Goal: Task Accomplishment & Management: Manage account settings

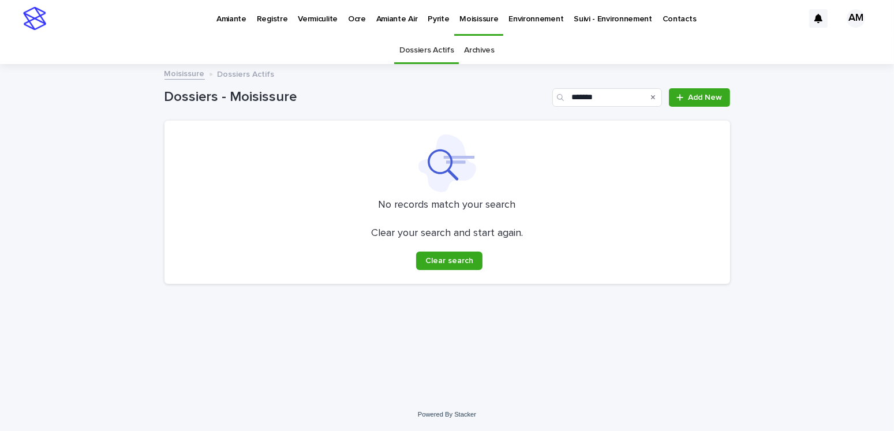
type input "*******"
click at [428, 14] on p "Pyrite" at bounding box center [438, 12] width 21 height 24
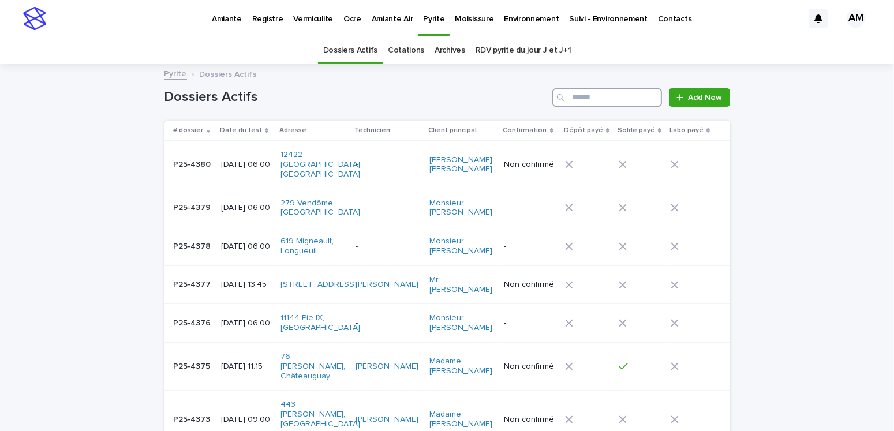
click at [585, 94] on input "Search" at bounding box center [607, 97] width 110 height 18
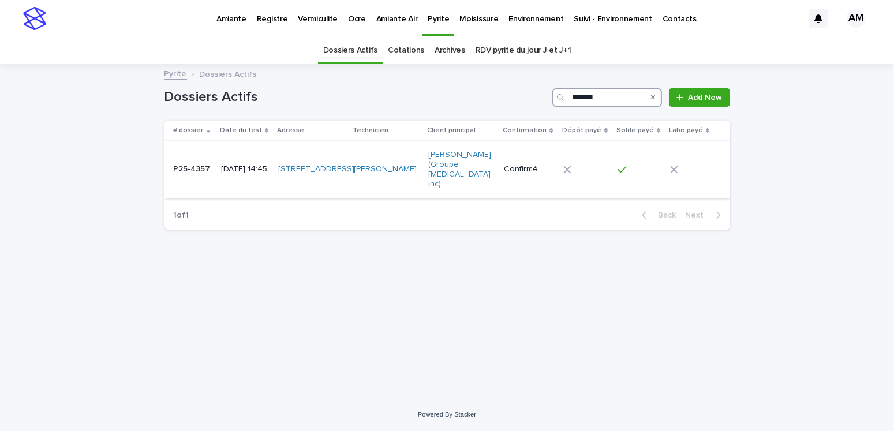
type input "*******"
click at [238, 165] on p "[DATE] 14:45" at bounding box center [245, 170] width 48 height 10
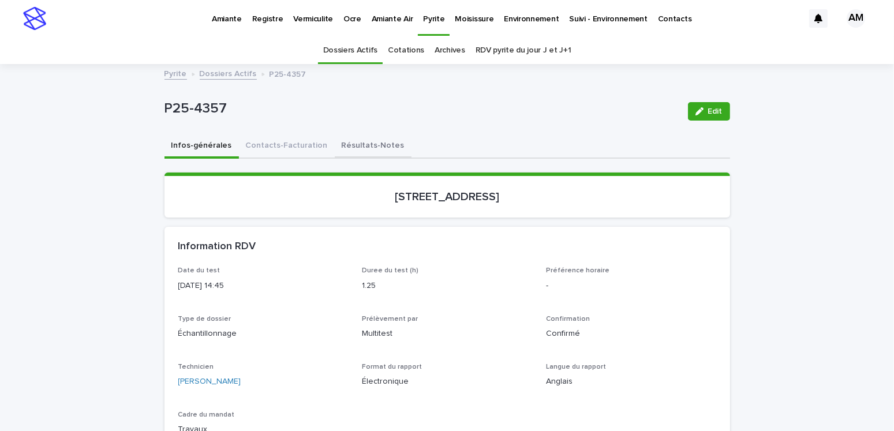
drag, startPoint x: 371, startPoint y: 143, endPoint x: 384, endPoint y: 143, distance: 13.3
click at [371, 143] on button "Résultats-Notes" at bounding box center [373, 147] width 77 height 24
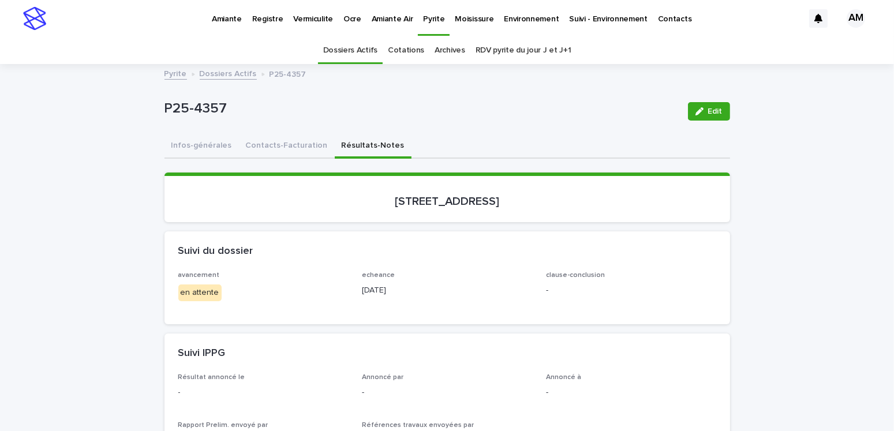
click at [708, 113] on span "Edit" at bounding box center [715, 111] width 14 height 8
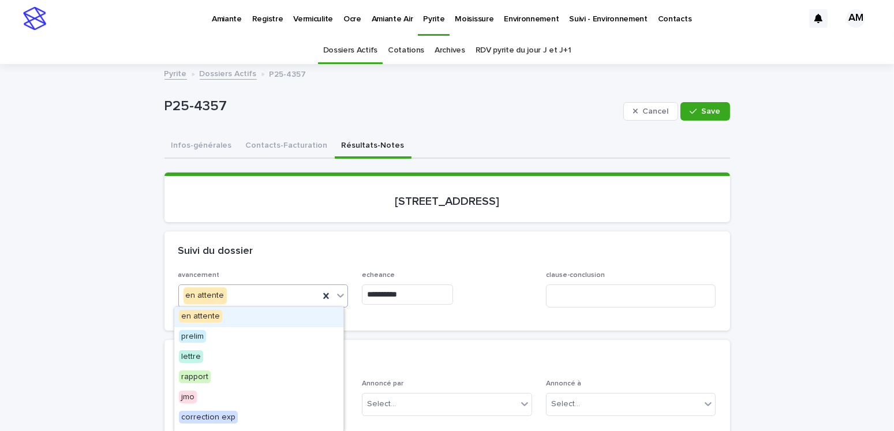
click at [226, 294] on div "en attente" at bounding box center [249, 295] width 141 height 19
drag, startPoint x: 197, startPoint y: 346, endPoint x: 188, endPoint y: 358, distance: 15.4
click at [188, 358] on span "lettre" at bounding box center [191, 356] width 24 height 13
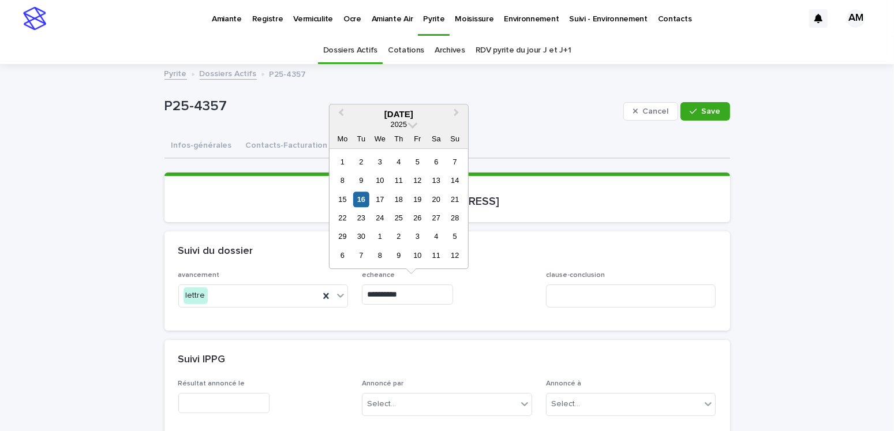
click at [419, 294] on input "**********" at bounding box center [407, 295] width 91 height 20
click at [399, 194] on div "18" at bounding box center [399, 200] width 16 height 16
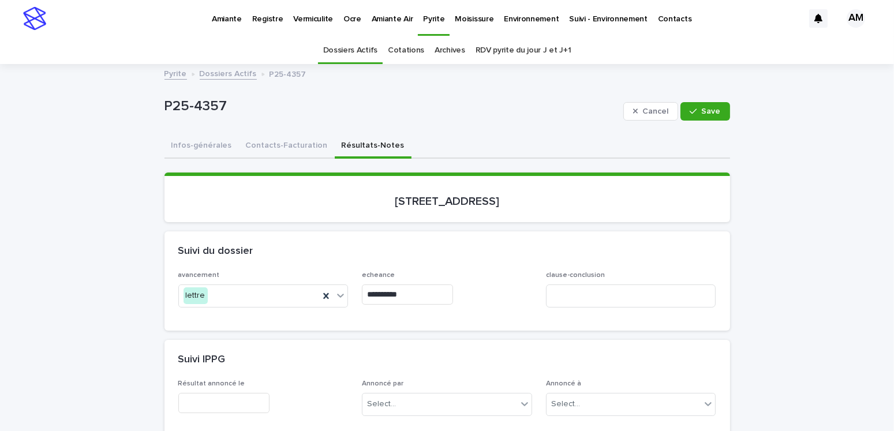
type input "**********"
click at [229, 398] on input "text" at bounding box center [223, 403] width 91 height 20
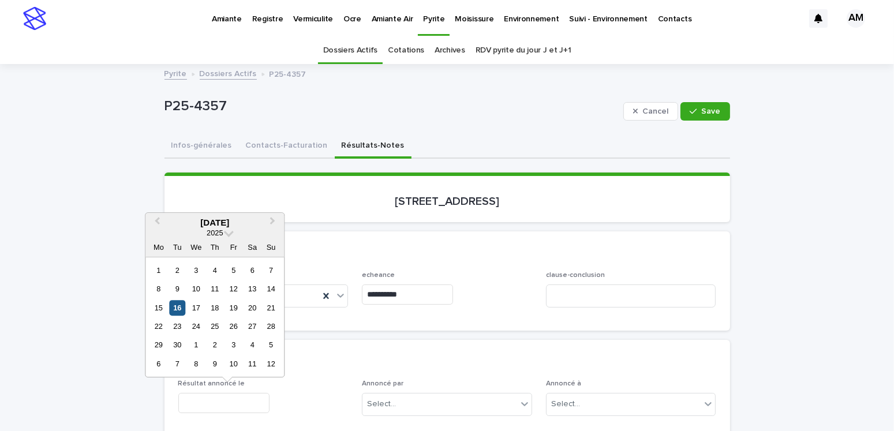
click at [181, 307] on div "16" at bounding box center [178, 308] width 16 height 16
type input "**********"
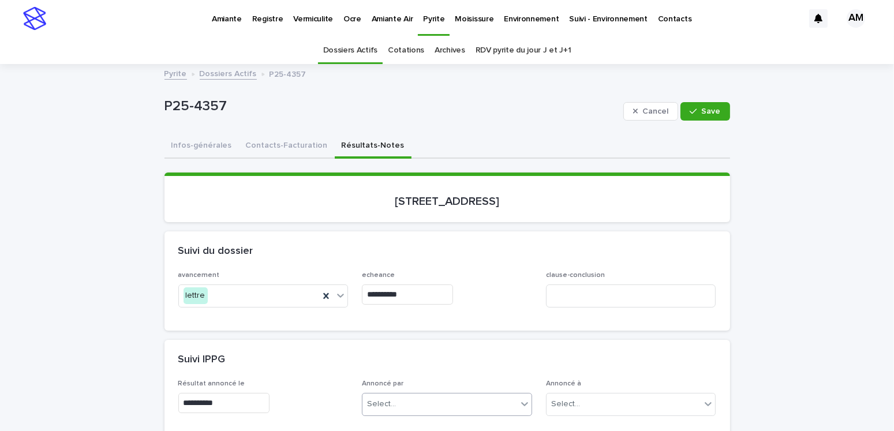
click at [409, 406] on div "Select..." at bounding box center [440, 404] width 155 height 19
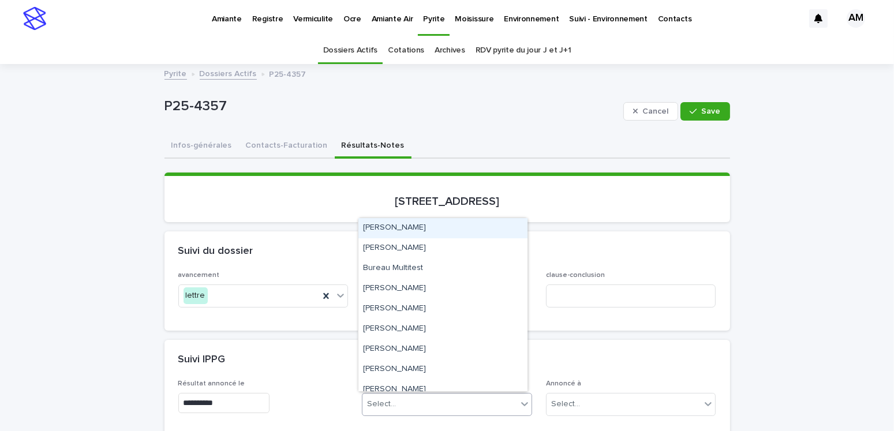
click at [395, 231] on div "[PERSON_NAME]" at bounding box center [442, 228] width 169 height 20
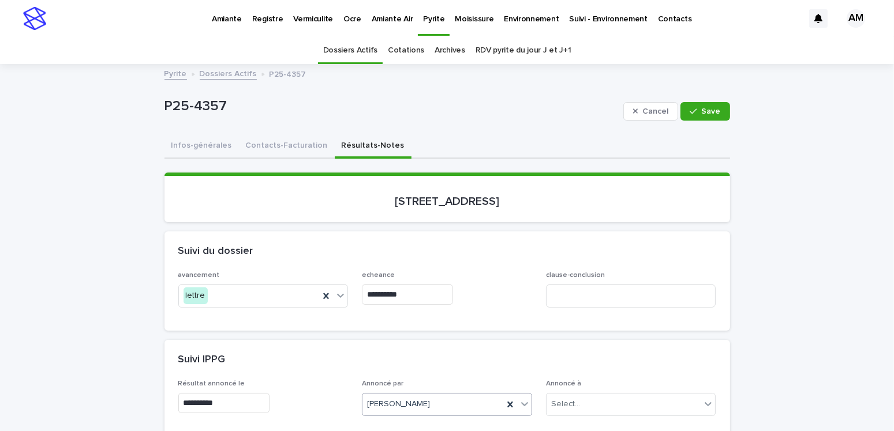
scroll to position [173, 0]
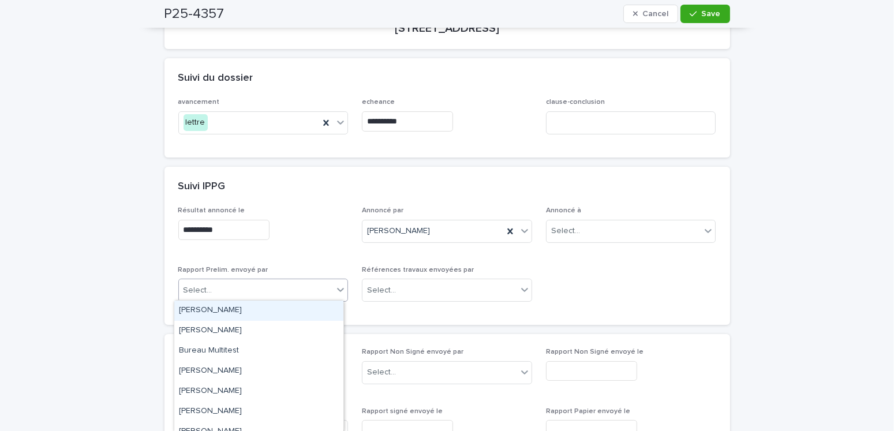
click at [216, 284] on div "Select..." at bounding box center [256, 290] width 155 height 19
click at [214, 315] on div "[PERSON_NAME]" at bounding box center [258, 311] width 169 height 20
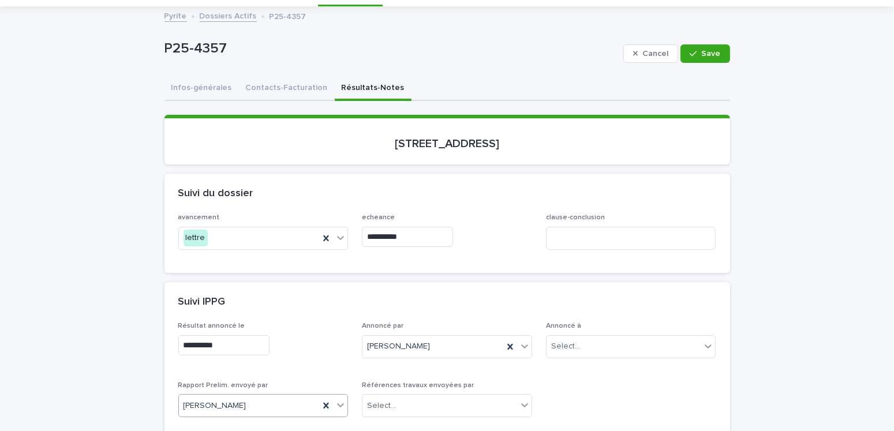
scroll to position [0, 0]
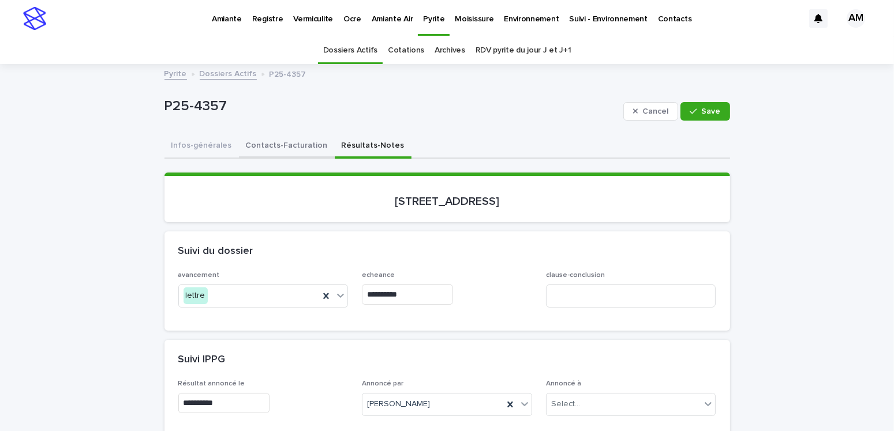
click at [290, 141] on button "Contacts-Facturation" at bounding box center [287, 147] width 96 height 24
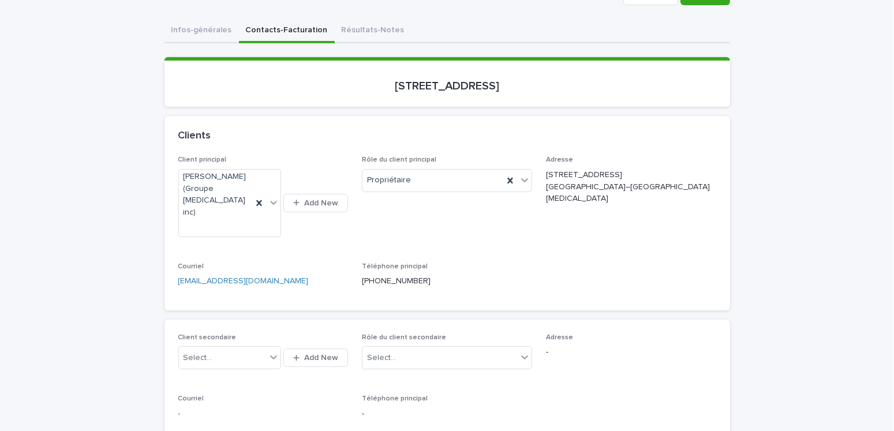
scroll to position [58, 0]
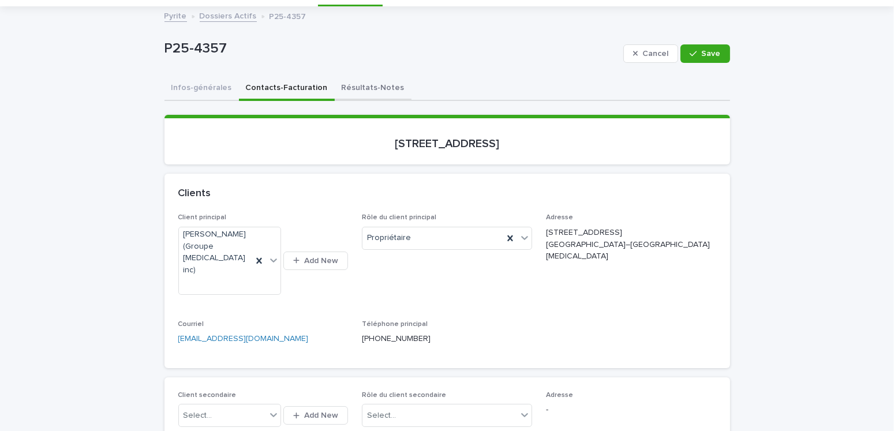
click at [359, 82] on button "Résultats-Notes" at bounding box center [373, 89] width 77 height 24
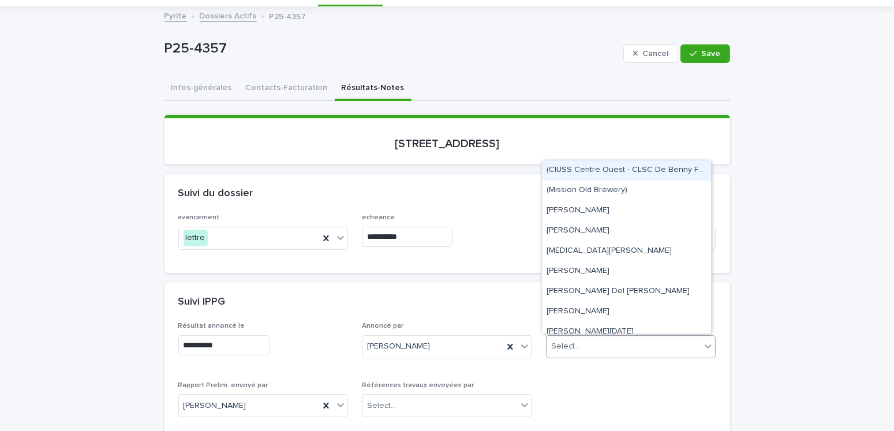
click at [568, 348] on div "Select..." at bounding box center [565, 347] width 29 height 12
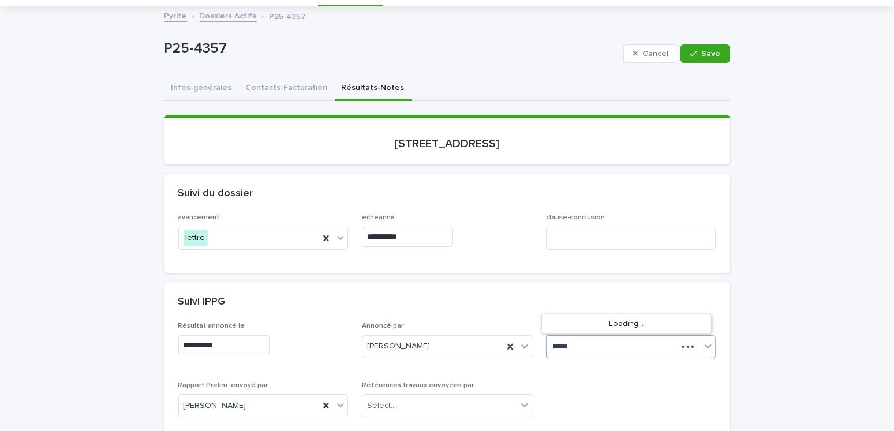
type input "******"
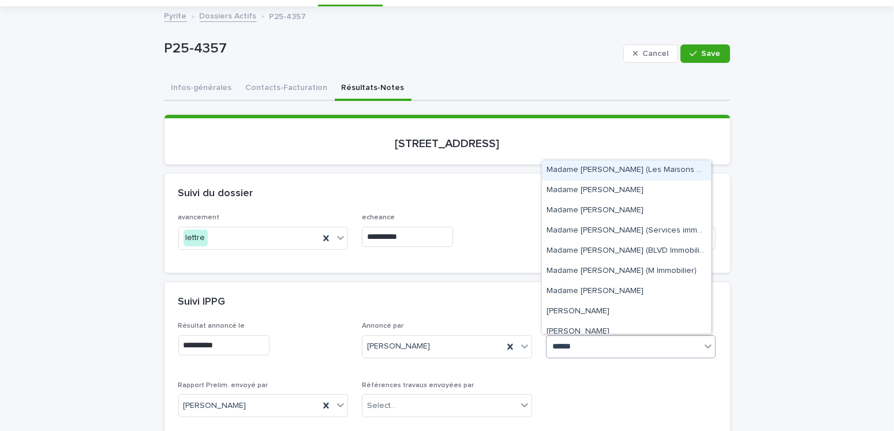
click at [262, 84] on button "Contacts-Facturation" at bounding box center [287, 89] width 96 height 24
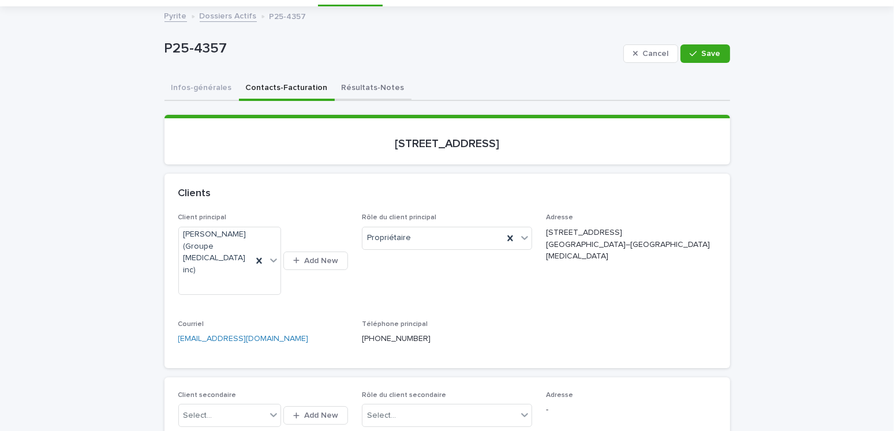
click at [341, 85] on button "Résultats-Notes" at bounding box center [373, 89] width 77 height 24
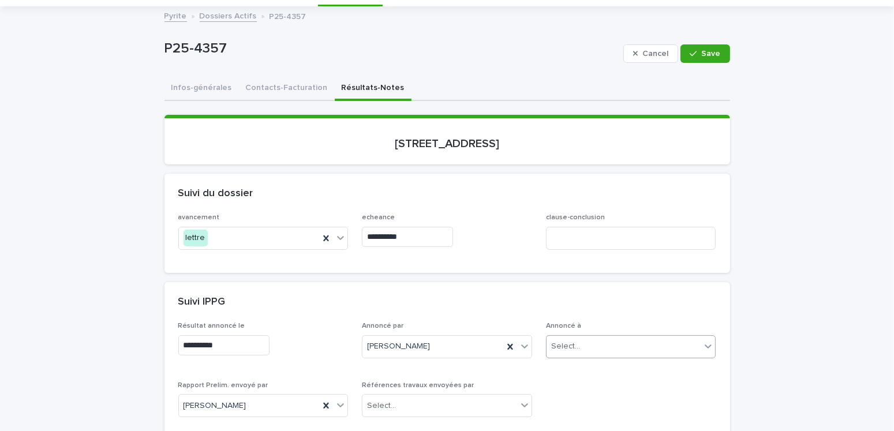
click at [568, 346] on div "Select..." at bounding box center [565, 347] width 29 height 12
type input "**********"
click at [286, 94] on button "Contacts-Facturation" at bounding box center [287, 89] width 96 height 24
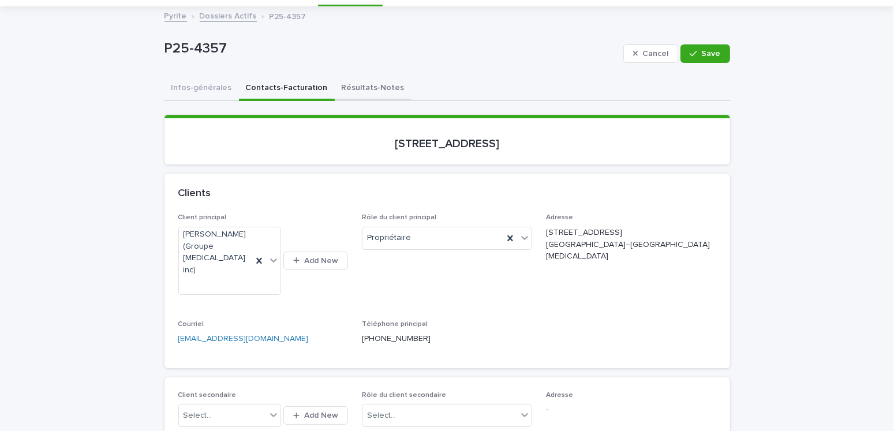
click at [344, 85] on button "Résultats-Notes" at bounding box center [373, 89] width 77 height 24
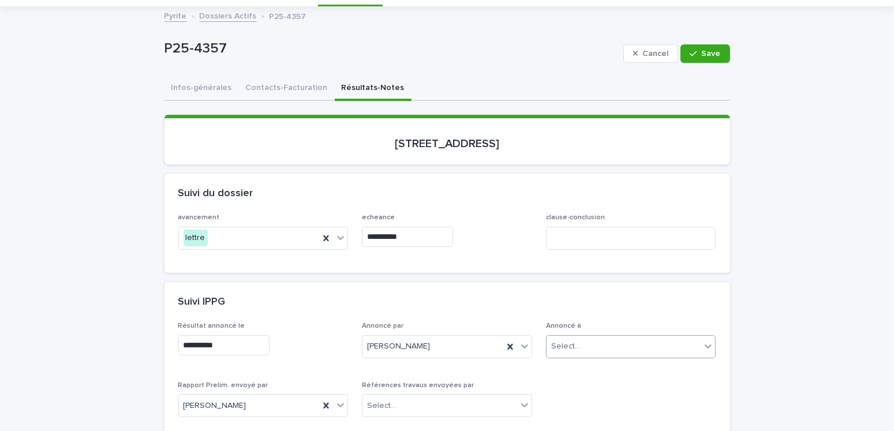
click at [573, 342] on div "Select..." at bounding box center [565, 347] width 29 height 12
type input "**********"
click at [622, 315] on div "[PERSON_NAME] (Groupe [MEDICAL_DATA] inc)" at bounding box center [626, 323] width 169 height 20
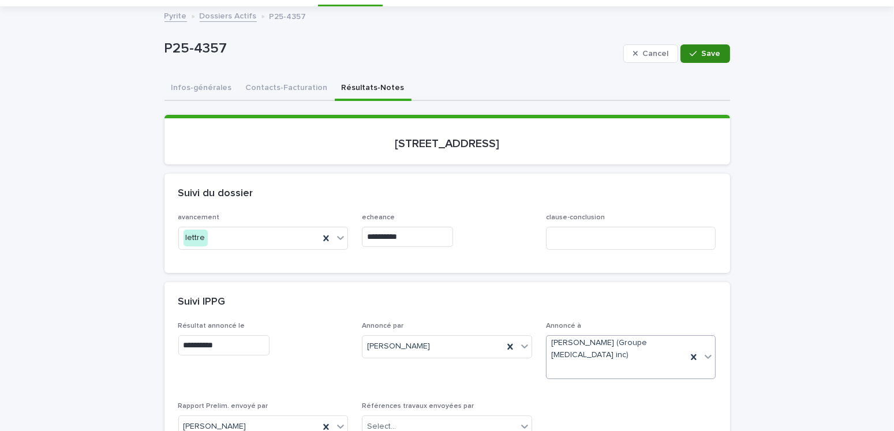
click at [697, 51] on div "button" at bounding box center [696, 54] width 12 height 8
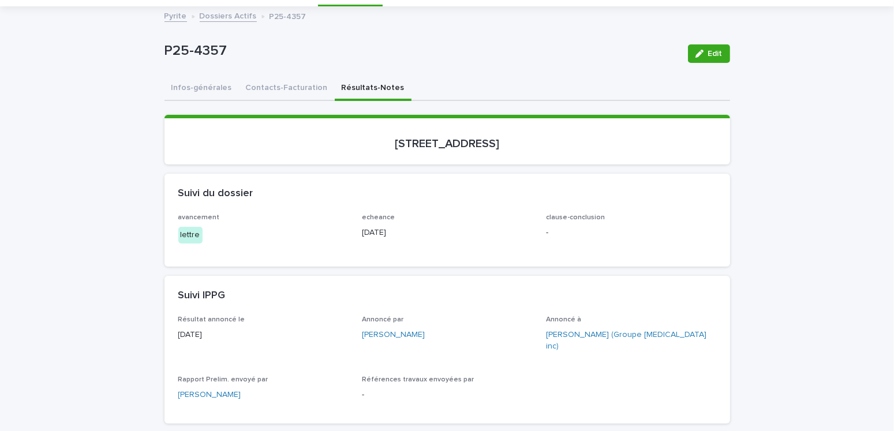
click at [351, 84] on button "Résultats-Notes" at bounding box center [373, 89] width 77 height 24
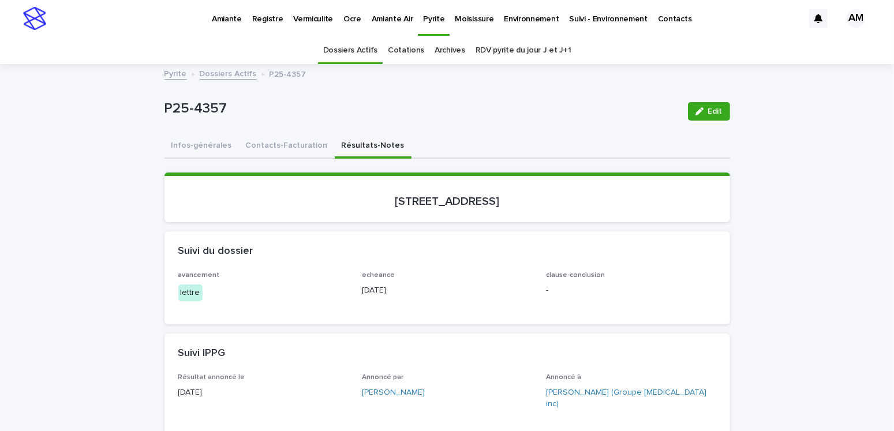
click at [283, 143] on button "Contacts-Facturation" at bounding box center [287, 147] width 96 height 24
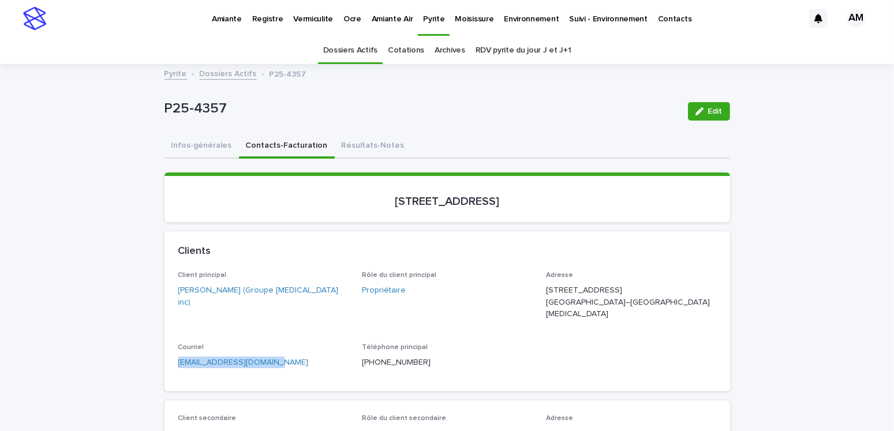
drag, startPoint x: 296, startPoint y: 367, endPoint x: 135, endPoint y: 363, distance: 160.5
copy link "[EMAIL_ADDRESS][DOMAIN_NAME]"
click at [231, 76] on link "Dossiers Actifs" at bounding box center [228, 72] width 57 height 13
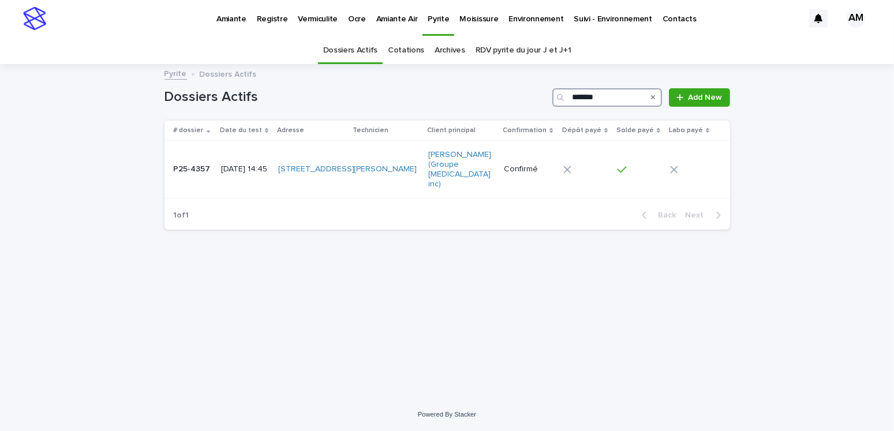
click at [608, 95] on input "*******" at bounding box center [607, 97] width 110 height 18
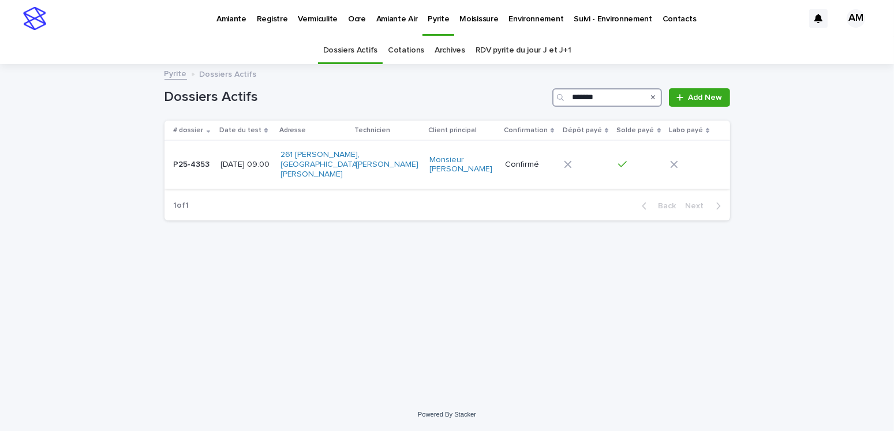
type input "*******"
click at [245, 167] on p "[DATE] 09:00" at bounding box center [246, 165] width 51 height 10
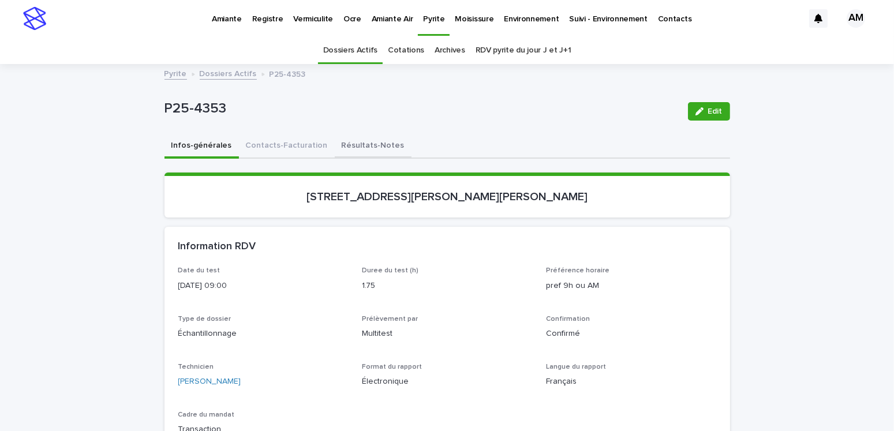
click at [351, 143] on button "Résultats-Notes" at bounding box center [373, 147] width 77 height 24
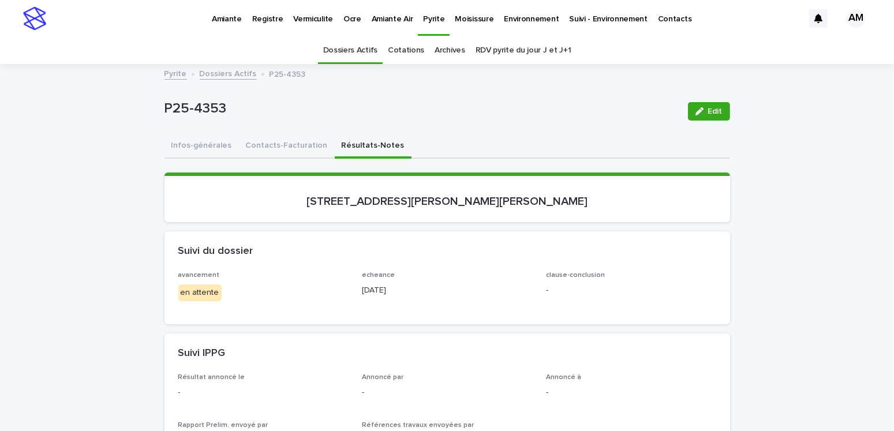
click at [701, 114] on div "button" at bounding box center [702, 111] width 13 height 8
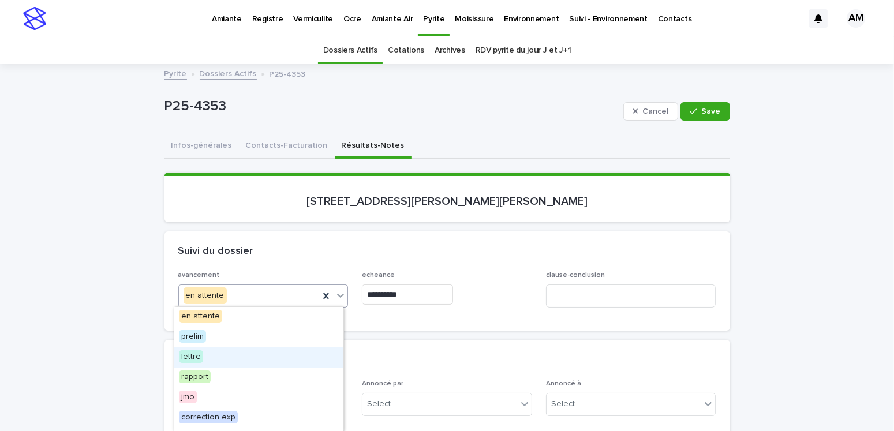
click at [188, 354] on span "lettre" at bounding box center [191, 356] width 24 height 13
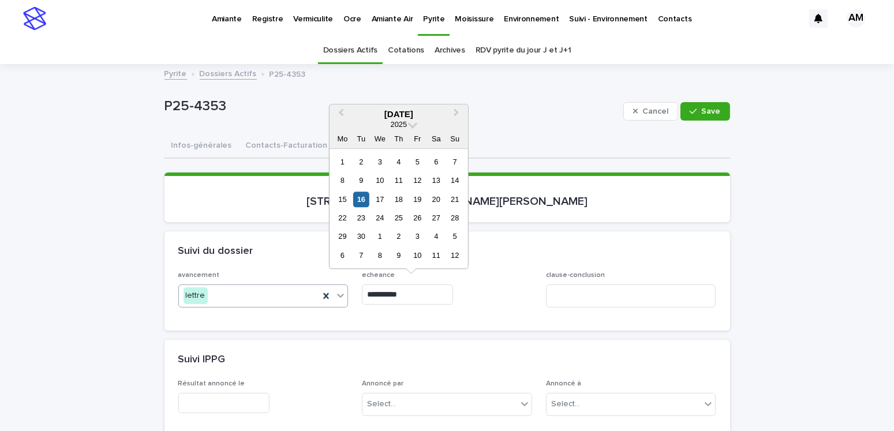
click at [411, 287] on input "**********" at bounding box center [407, 295] width 91 height 20
click at [400, 194] on div "18" at bounding box center [399, 200] width 16 height 16
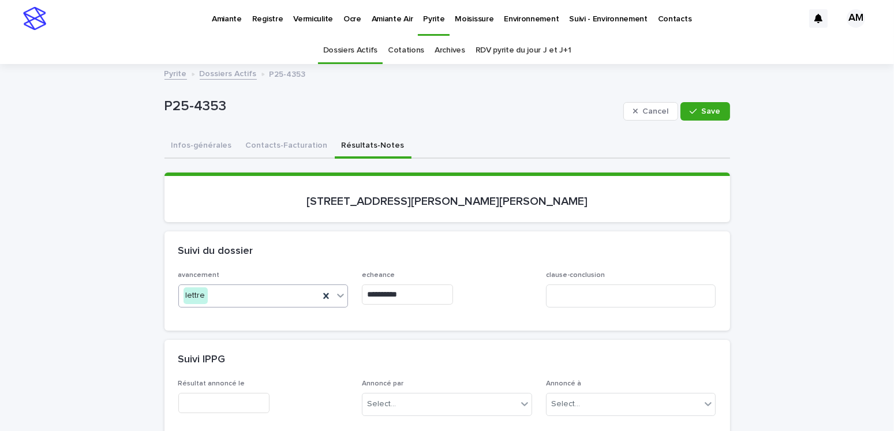
type input "**********"
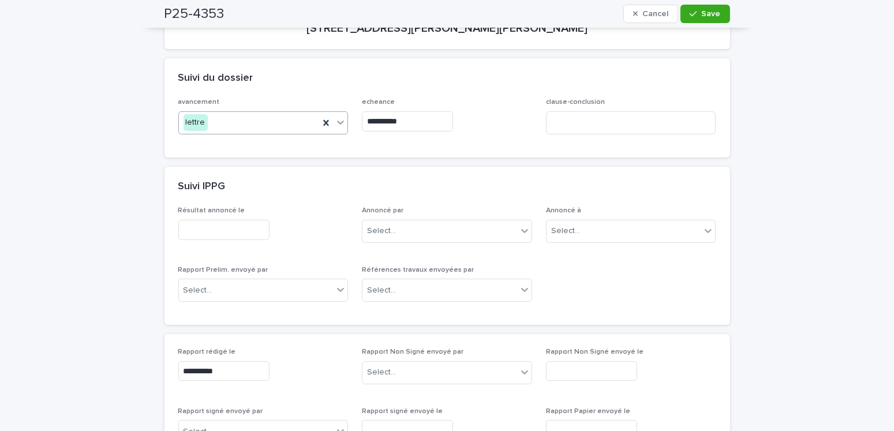
click at [215, 235] on input "text" at bounding box center [223, 230] width 91 height 20
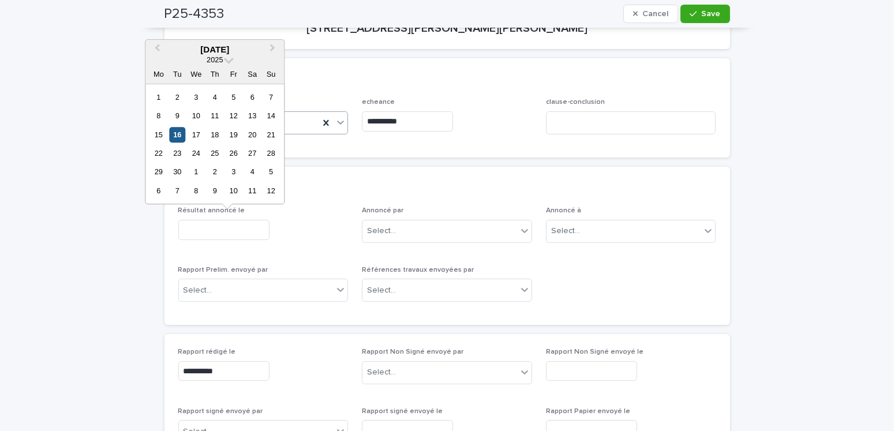
click at [177, 136] on div "16" at bounding box center [178, 135] width 16 height 16
type input "**********"
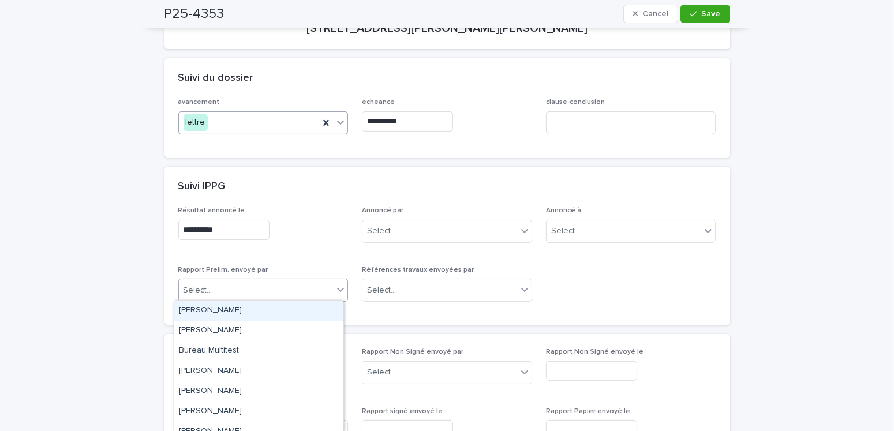
click at [214, 286] on input "text" at bounding box center [214, 291] width 1 height 10
click at [214, 315] on div "[PERSON_NAME]" at bounding box center [258, 311] width 169 height 20
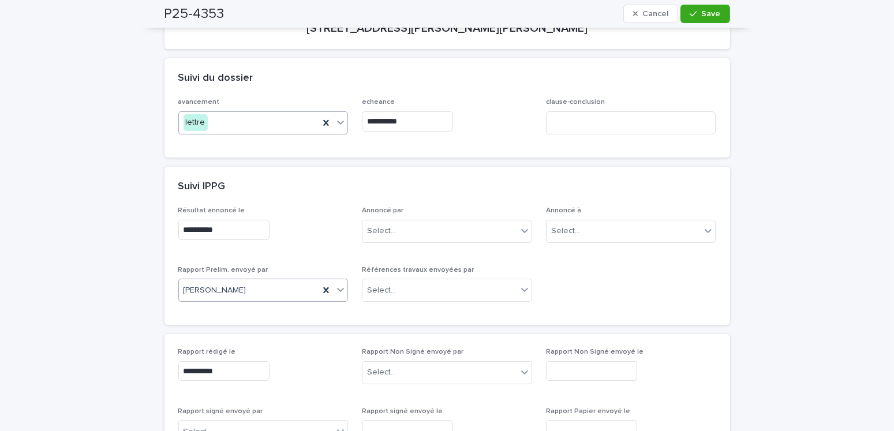
click at [417, 216] on div "Annoncé par Select..." at bounding box center [447, 229] width 170 height 45
click at [402, 236] on div "Select..." at bounding box center [440, 231] width 155 height 19
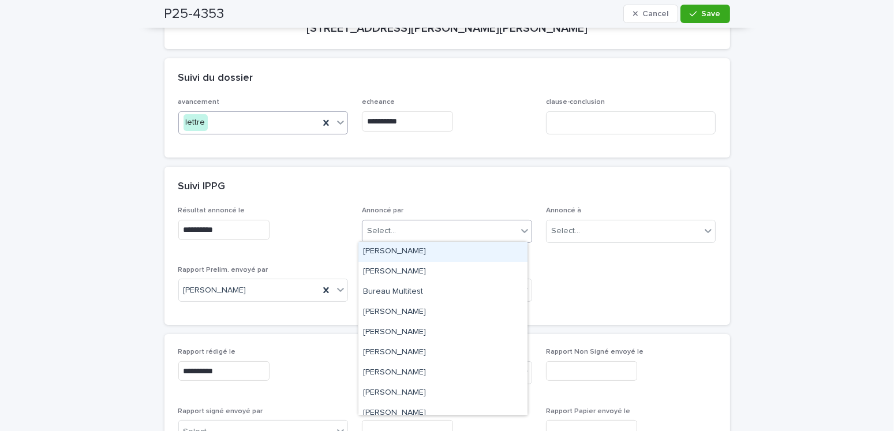
click at [393, 253] on div "[PERSON_NAME]" at bounding box center [442, 252] width 169 height 20
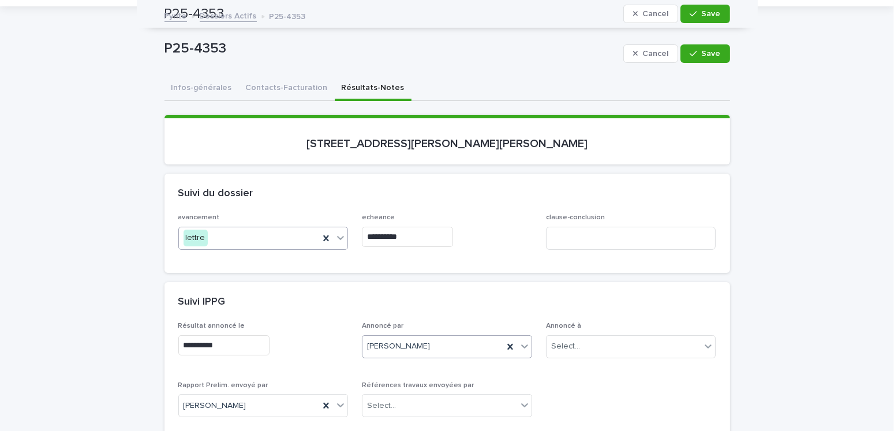
scroll to position [0, 0]
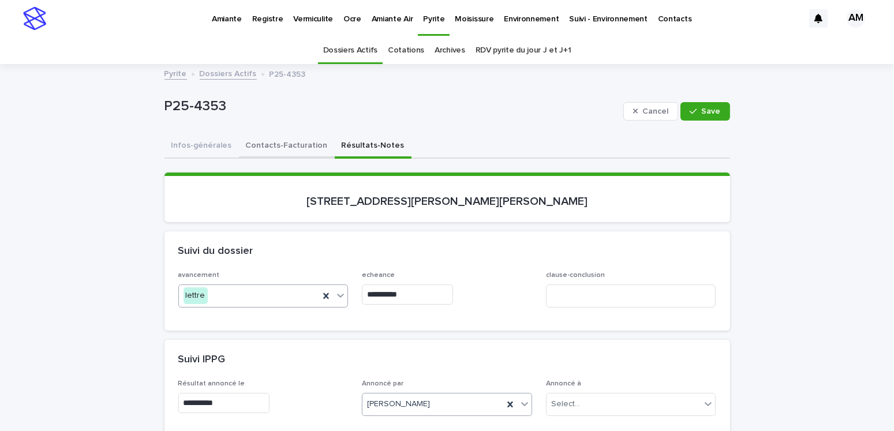
click at [278, 143] on button "Contacts-Facturation" at bounding box center [287, 147] width 96 height 24
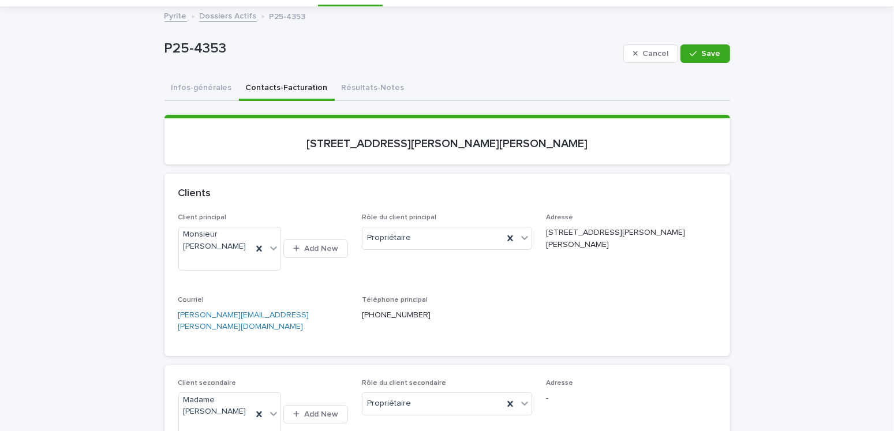
scroll to position [115, 0]
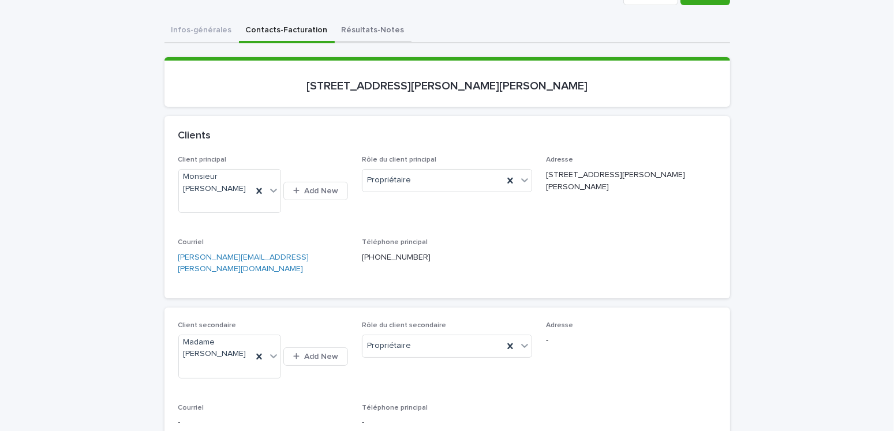
click at [363, 28] on button "Résultats-Notes" at bounding box center [373, 31] width 77 height 24
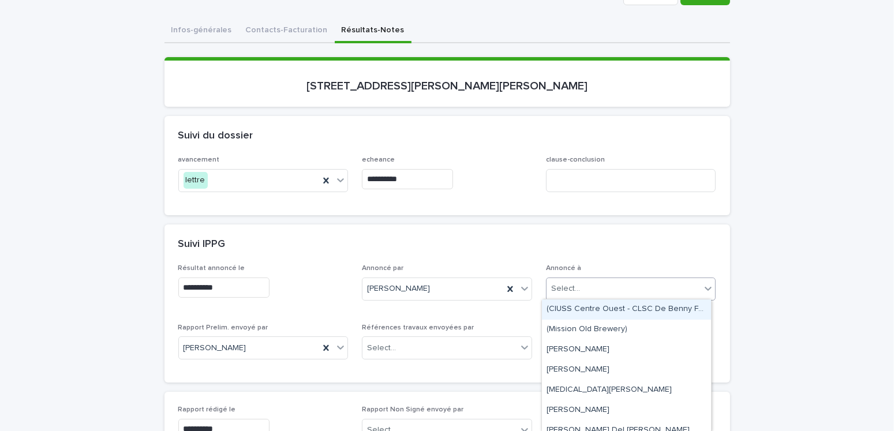
click at [594, 289] on div "Select..." at bounding box center [624, 288] width 155 height 19
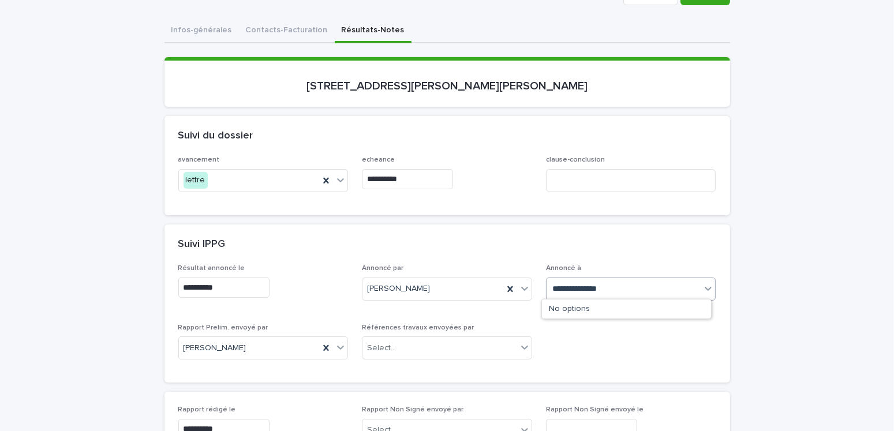
type input "**********"
click at [606, 307] on div "Madame [PERSON_NAME]" at bounding box center [626, 310] width 169 height 20
click at [595, 284] on span "Madame [PERSON_NAME]" at bounding box center [599, 289] width 97 height 12
click at [693, 283] on icon at bounding box center [694, 289] width 12 height 12
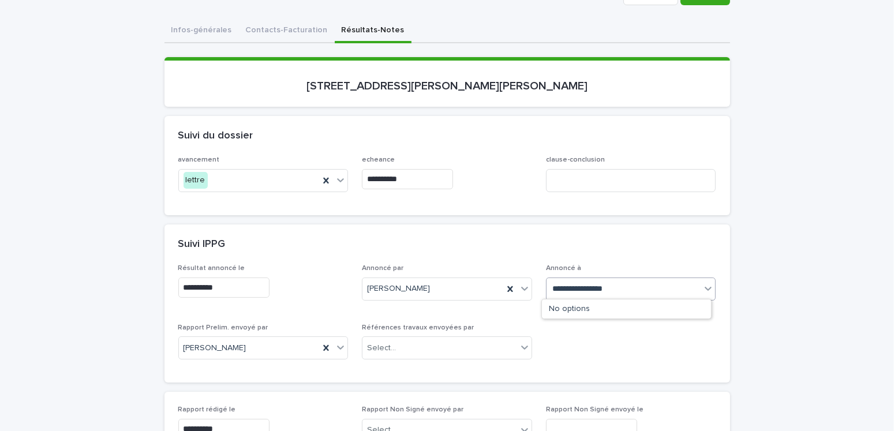
type input "**********"
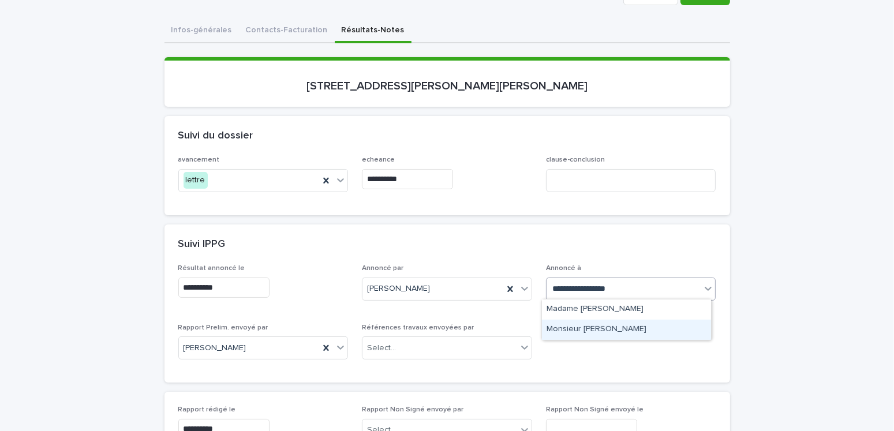
click at [631, 332] on div "Monsieur [PERSON_NAME]" at bounding box center [626, 330] width 169 height 20
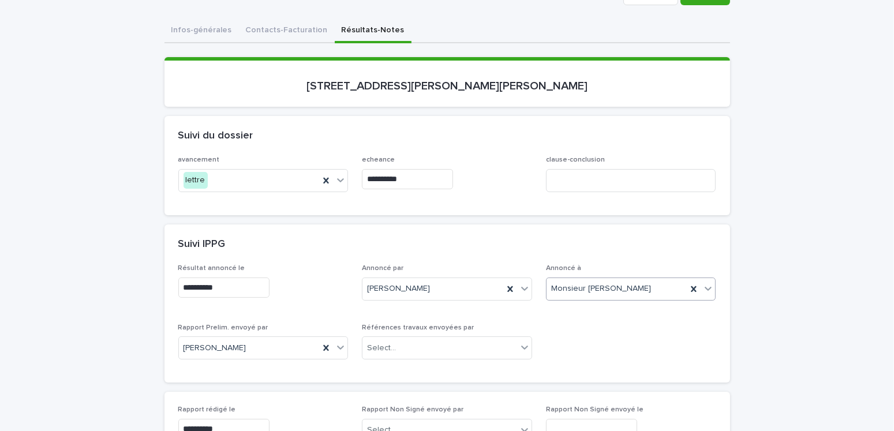
scroll to position [58, 0]
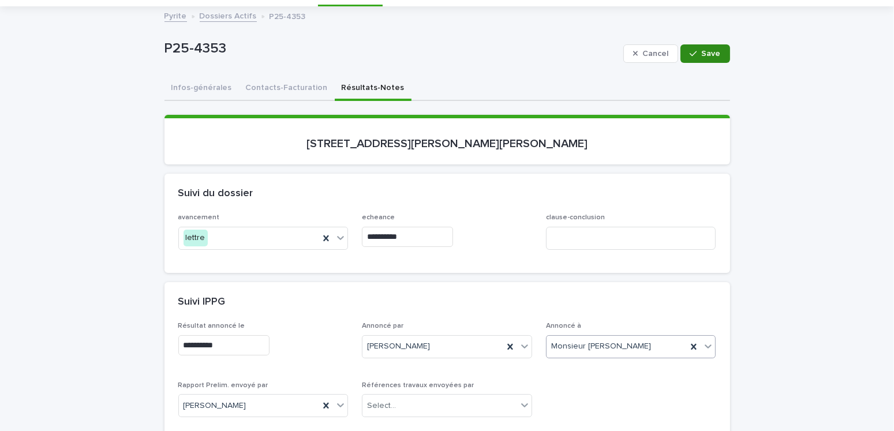
click at [704, 50] on span "Save" at bounding box center [711, 54] width 19 height 8
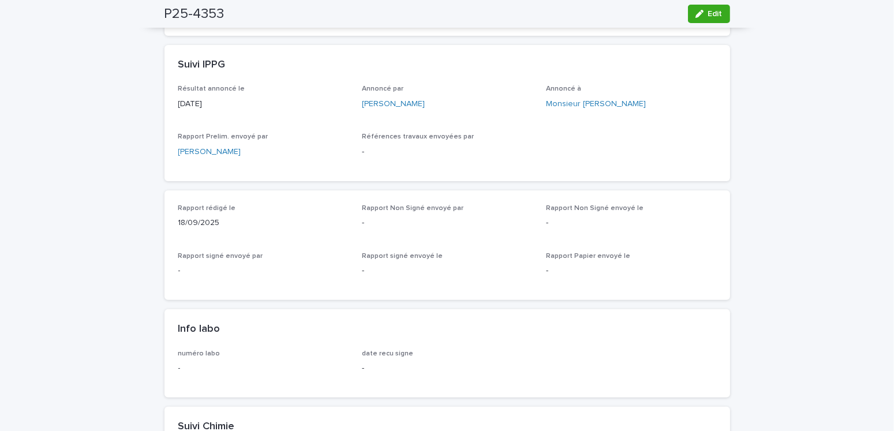
scroll to position [0, 0]
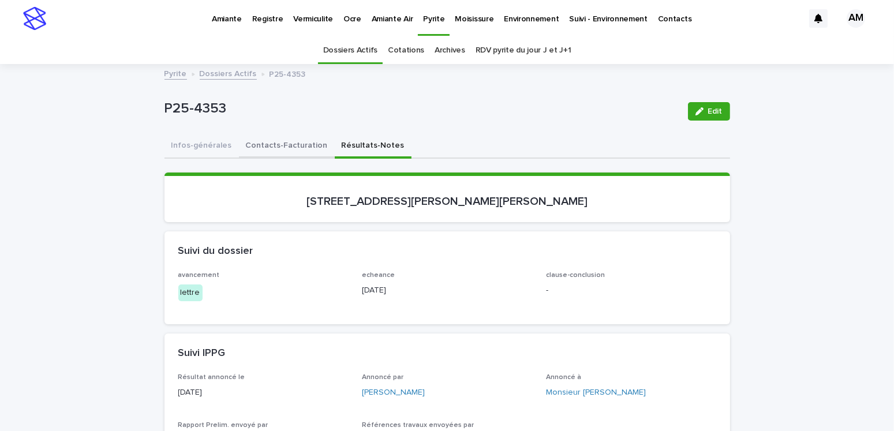
click at [272, 138] on button "Contacts-Facturation" at bounding box center [287, 147] width 96 height 24
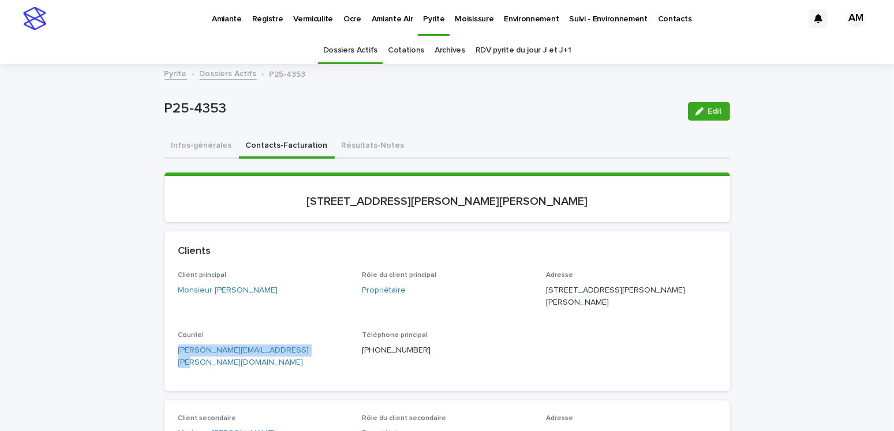
drag, startPoint x: 304, startPoint y: 358, endPoint x: 135, endPoint y: 349, distance: 168.9
copy link "[PERSON_NAME][EMAIL_ADDRESS][PERSON_NAME][DOMAIN_NAME]"
click at [350, 143] on button "Résultats-Notes" at bounding box center [373, 147] width 77 height 24
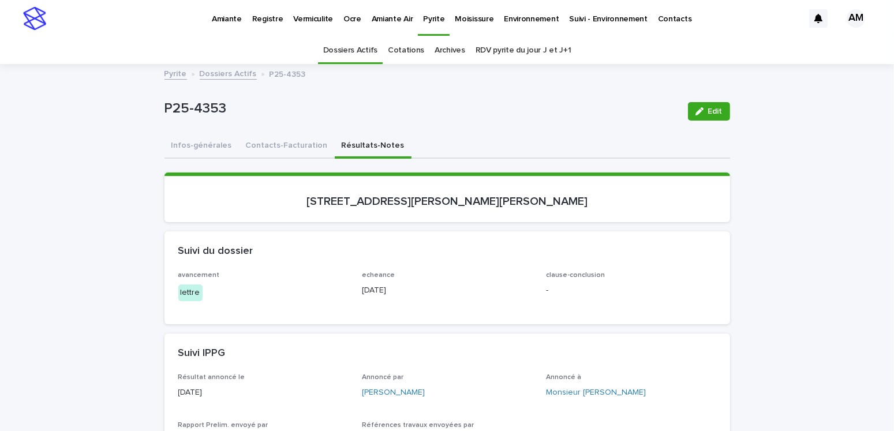
click at [209, 67] on link "Dossiers Actifs" at bounding box center [228, 72] width 57 height 13
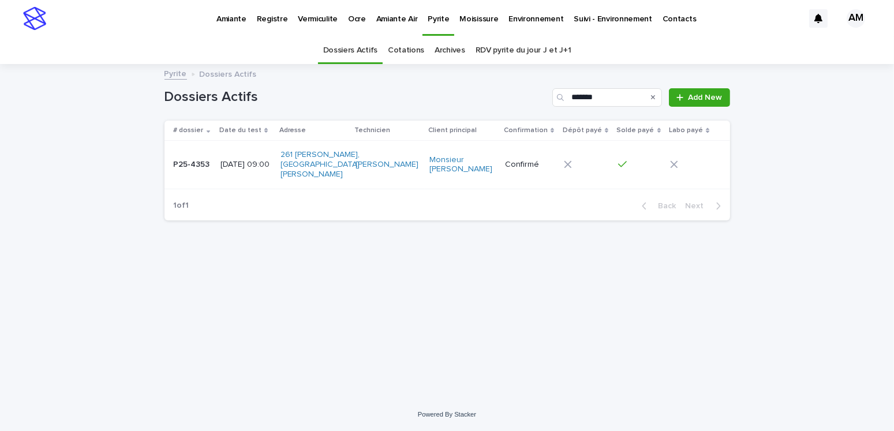
click at [168, 72] on link "Pyrite" at bounding box center [176, 72] width 23 height 13
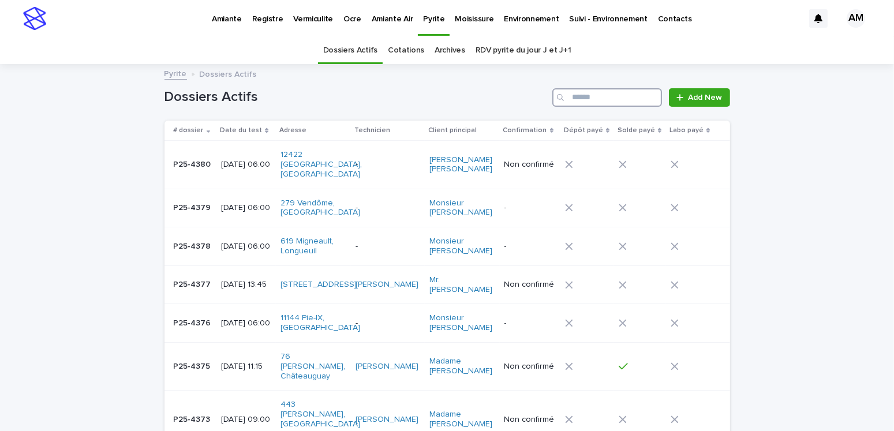
click at [577, 96] on input "Search" at bounding box center [607, 97] width 110 height 18
type input "*******"
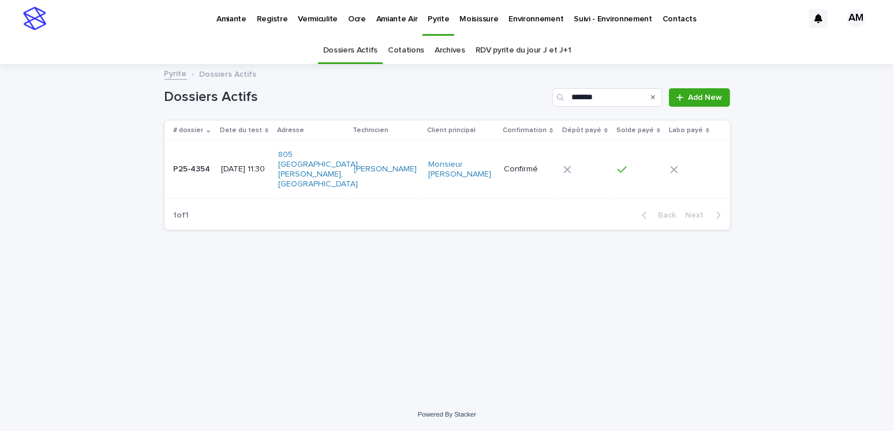
click at [242, 160] on div "[DATE] 11:30" at bounding box center [245, 169] width 48 height 19
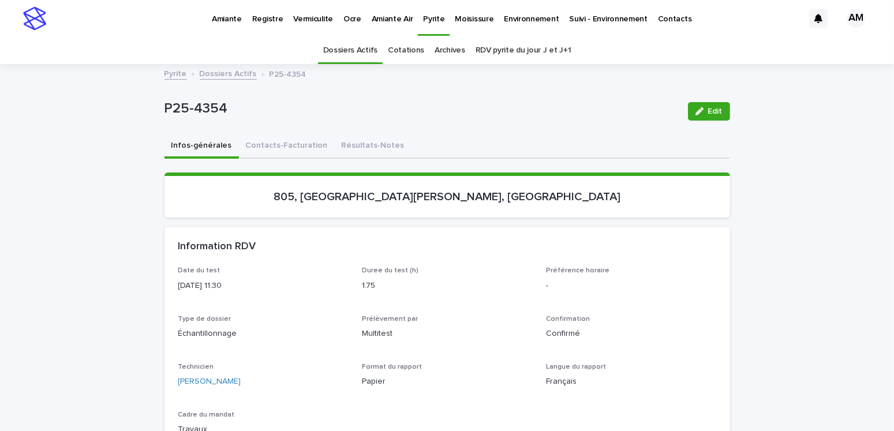
click at [279, 137] on button "Contacts-Facturation" at bounding box center [287, 147] width 96 height 24
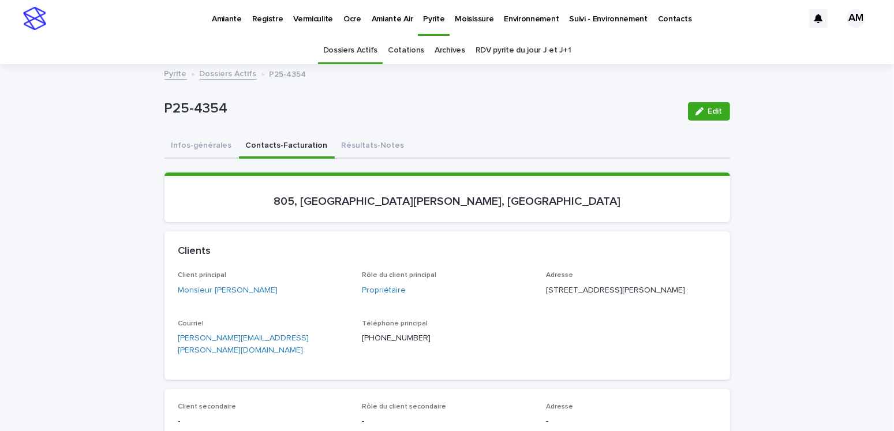
scroll to position [115, 0]
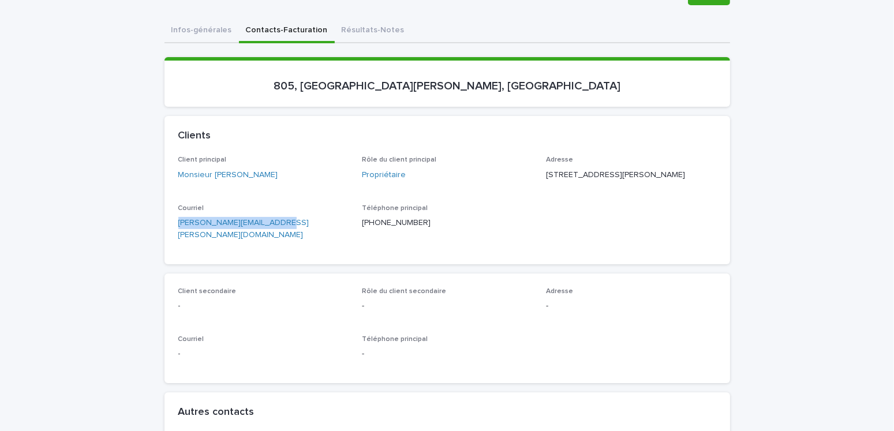
drag, startPoint x: 295, startPoint y: 249, endPoint x: 122, endPoint y: 241, distance: 173.4
copy link "[PERSON_NAME][EMAIL_ADDRESS][PERSON_NAME][DOMAIN_NAME]"
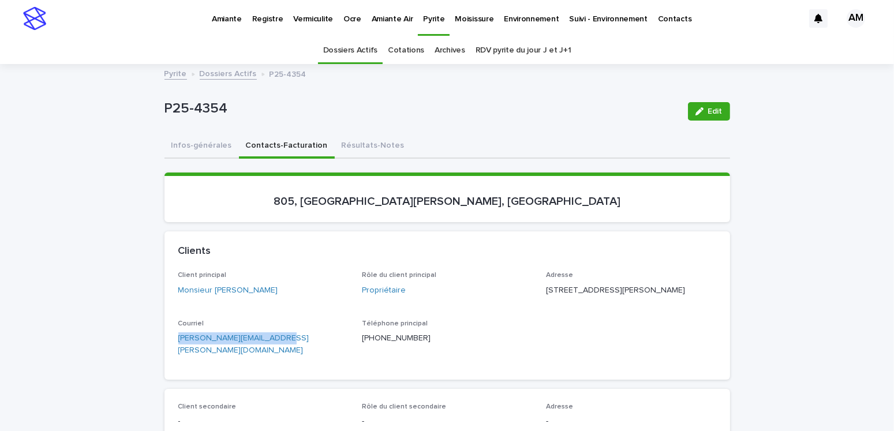
click at [224, 77] on link "Dossiers Actifs" at bounding box center [228, 72] width 57 height 13
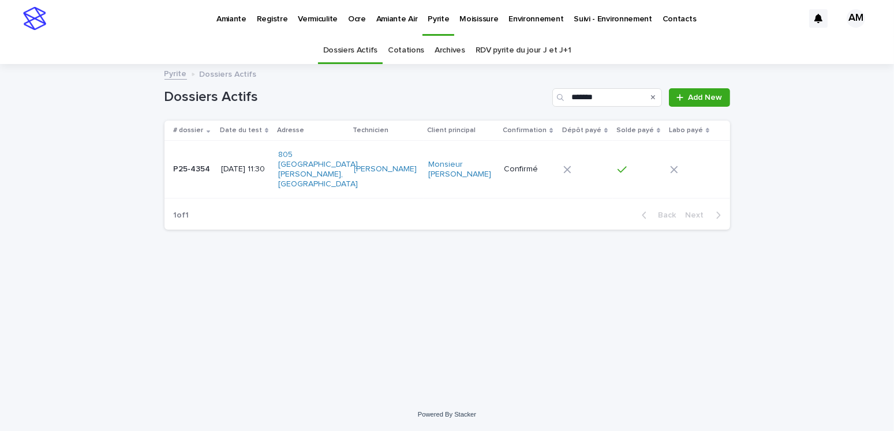
drag, startPoint x: 761, startPoint y: 256, endPoint x: 746, endPoint y: 241, distance: 20.8
click at [761, 256] on div "Loading... Saving… Loading... Saving… Dossiers Actifs ******* Add New # dossier…" at bounding box center [447, 231] width 894 height 333
click at [269, 160] on div "[DATE] 11:30" at bounding box center [245, 169] width 48 height 19
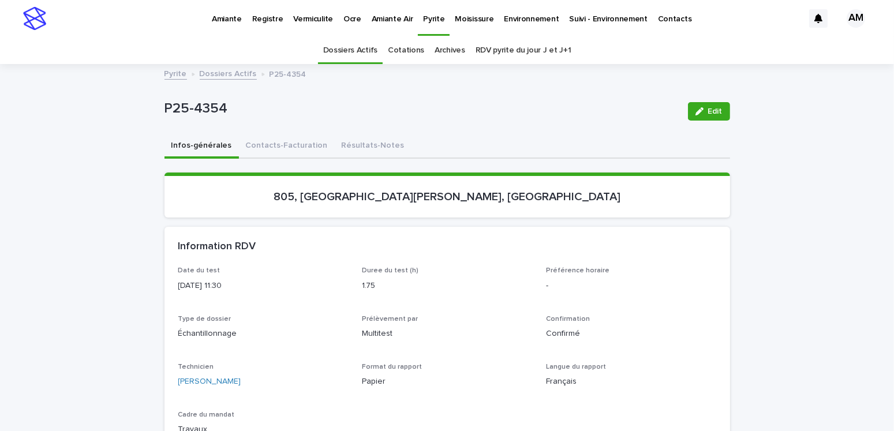
scroll to position [36, 0]
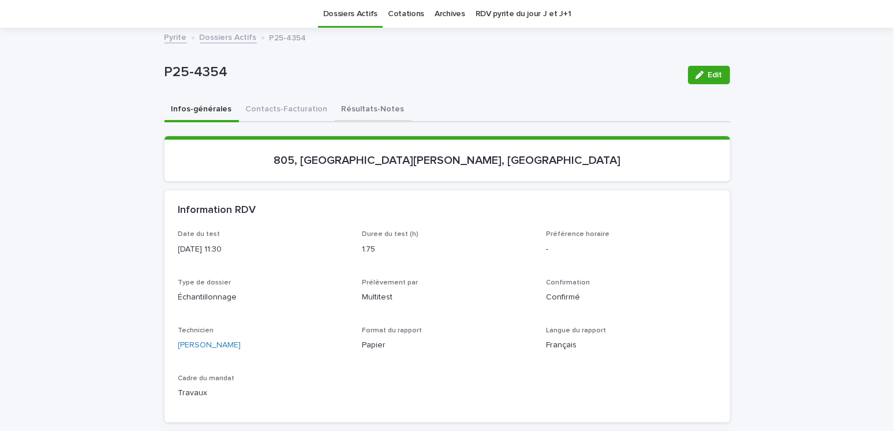
click at [346, 109] on button "Résultats-Notes" at bounding box center [373, 110] width 77 height 24
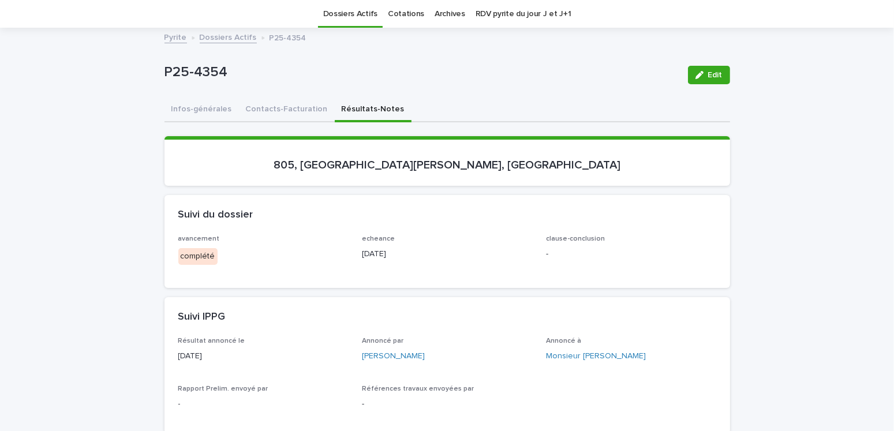
scroll to position [267, 0]
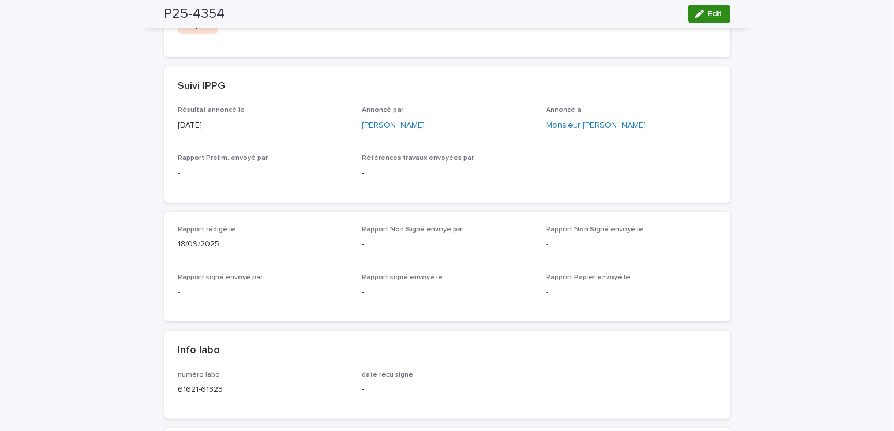
click at [708, 21] on button "Edit" at bounding box center [709, 14] width 42 height 18
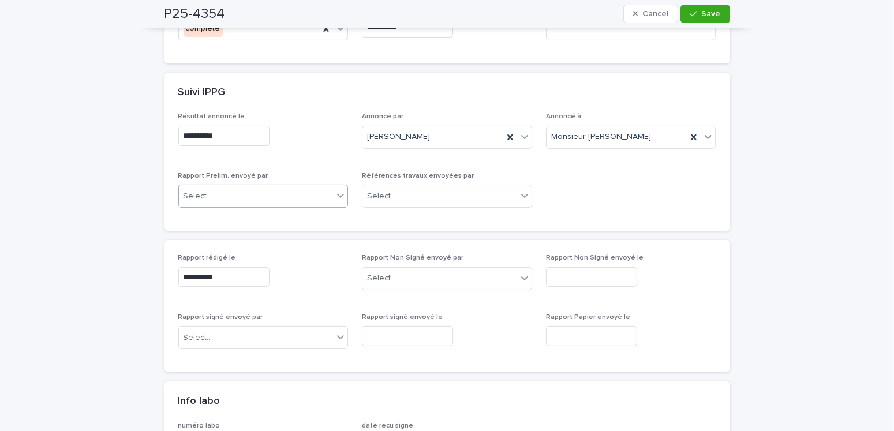
click at [214, 195] on input "text" at bounding box center [214, 197] width 1 height 10
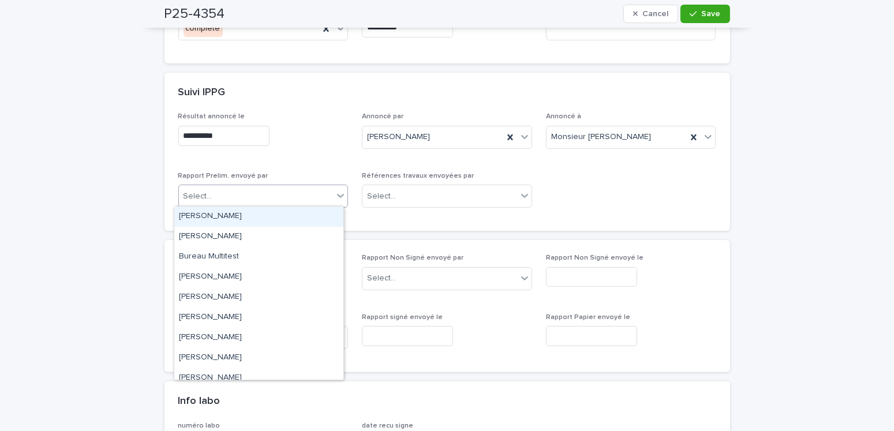
click at [208, 221] on div "[PERSON_NAME]" at bounding box center [258, 217] width 169 height 20
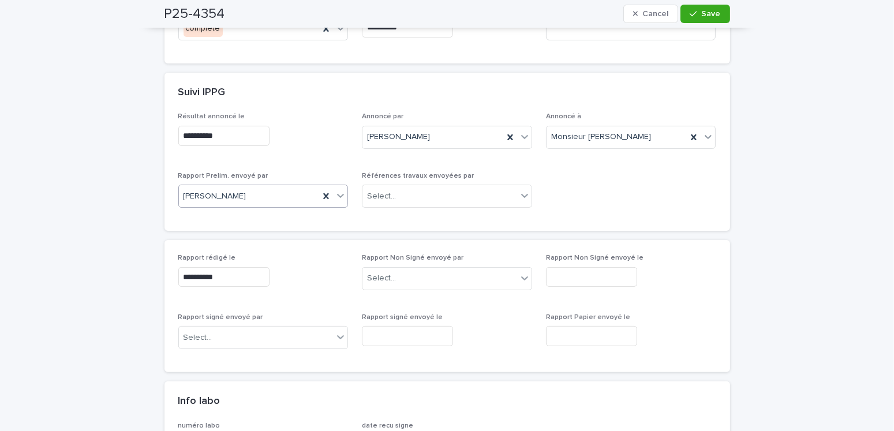
scroll to position [152, 0]
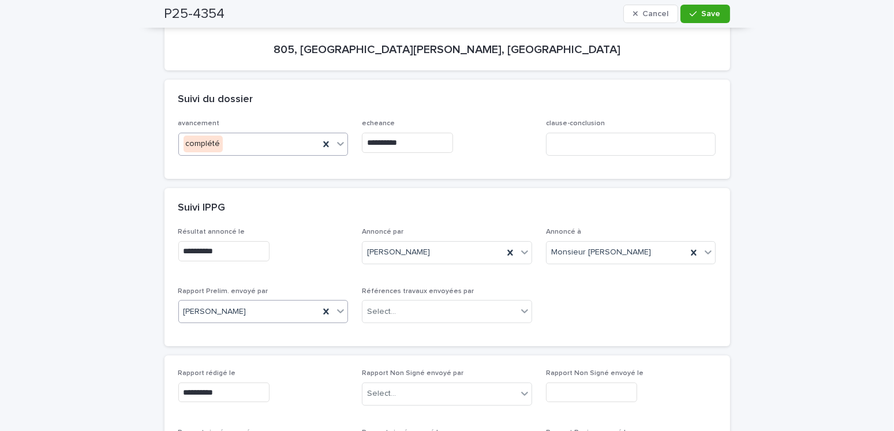
click at [242, 136] on div "complété" at bounding box center [249, 144] width 141 height 19
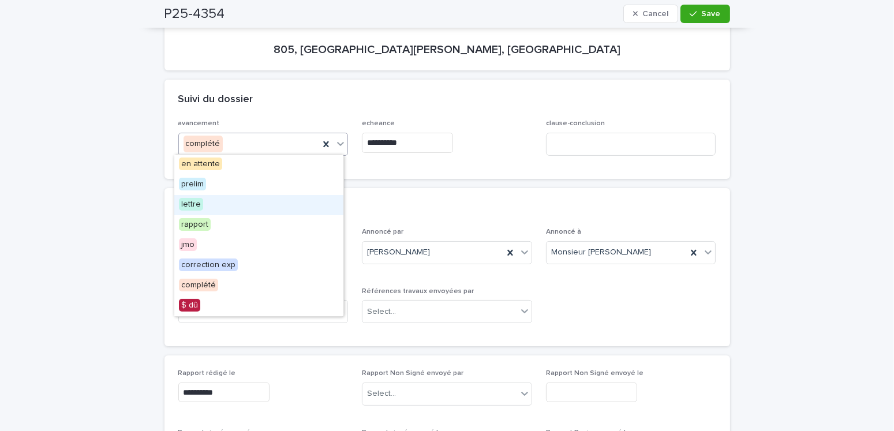
click at [197, 200] on span "lettre" at bounding box center [191, 204] width 24 height 13
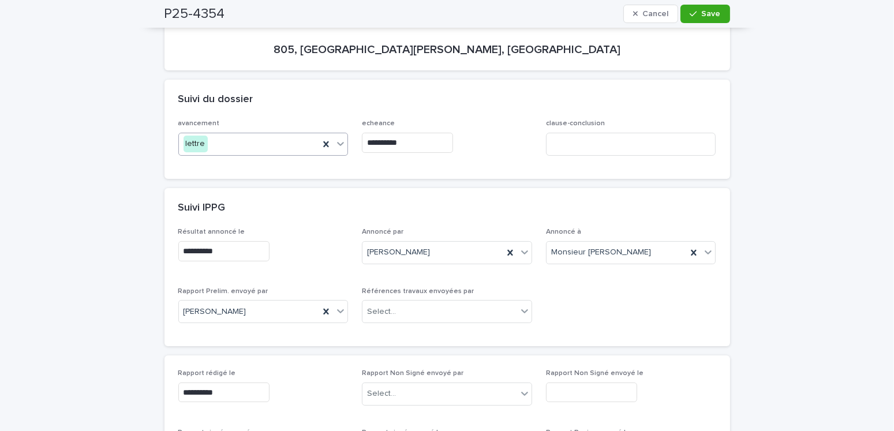
click at [416, 140] on input "**********" at bounding box center [407, 143] width 91 height 20
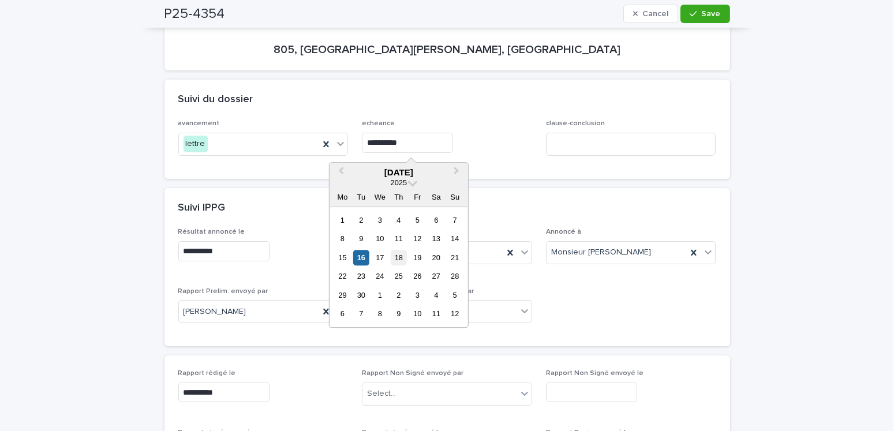
click at [399, 255] on div "18" at bounding box center [399, 258] width 16 height 16
type input "**********"
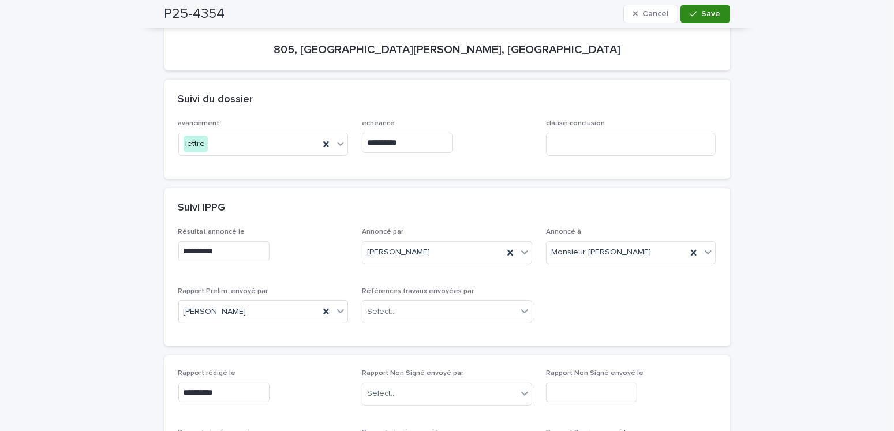
click at [712, 19] on button "Save" at bounding box center [705, 14] width 49 height 18
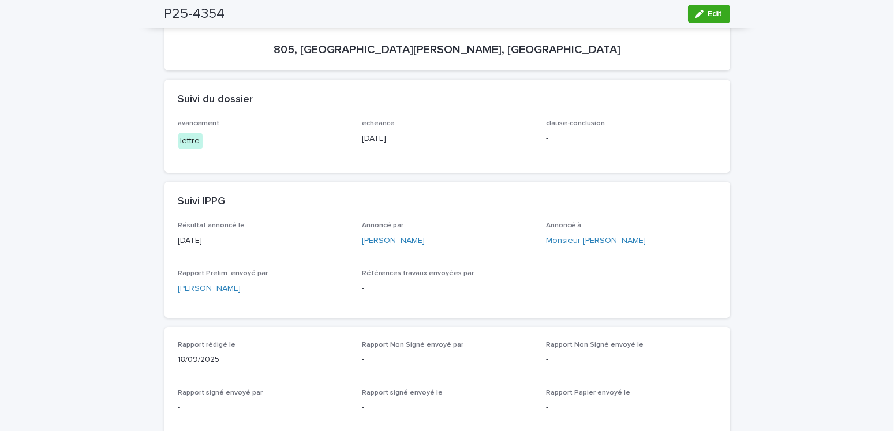
scroll to position [0, 0]
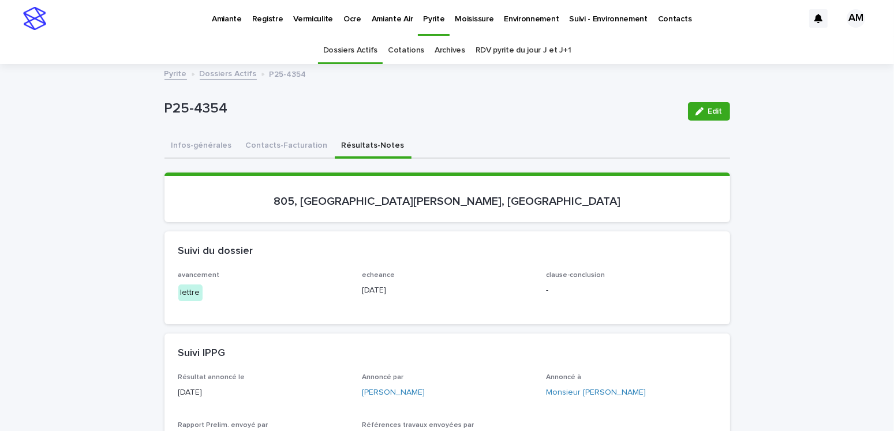
click at [502, 44] on link "RDV pyrite du jour J et J+1" at bounding box center [524, 50] width 96 height 27
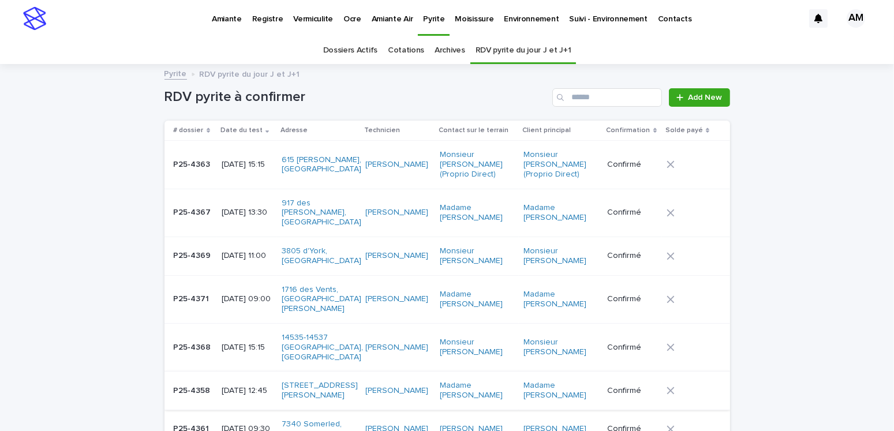
scroll to position [128, 0]
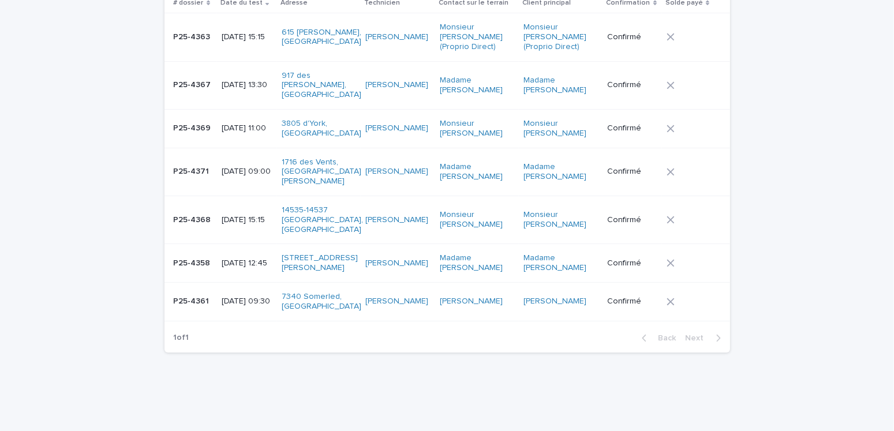
click at [225, 215] on p "[DATE] 15:15" at bounding box center [247, 220] width 51 height 10
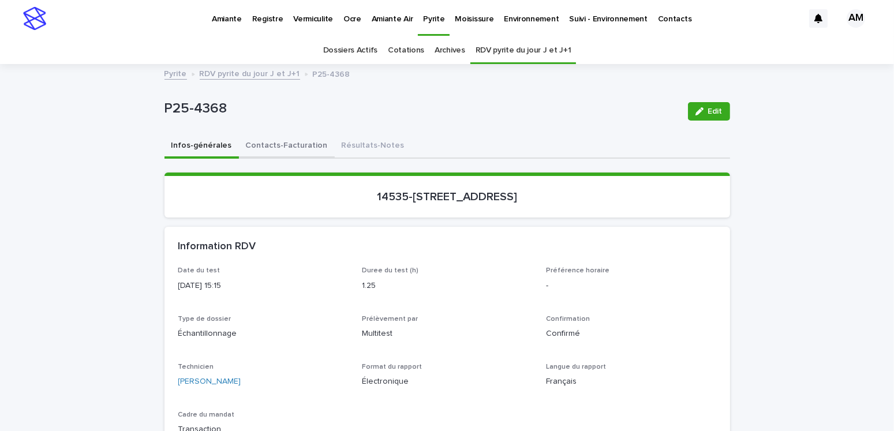
click at [281, 147] on button "Contacts-Facturation" at bounding box center [287, 147] width 96 height 24
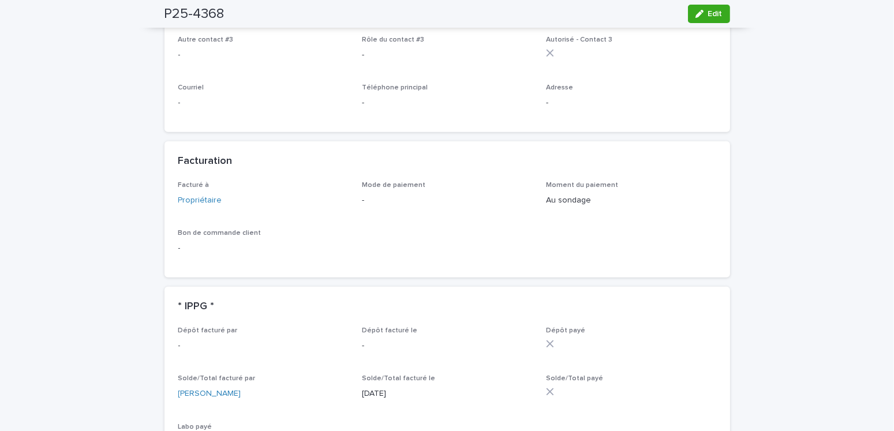
scroll to position [693, 0]
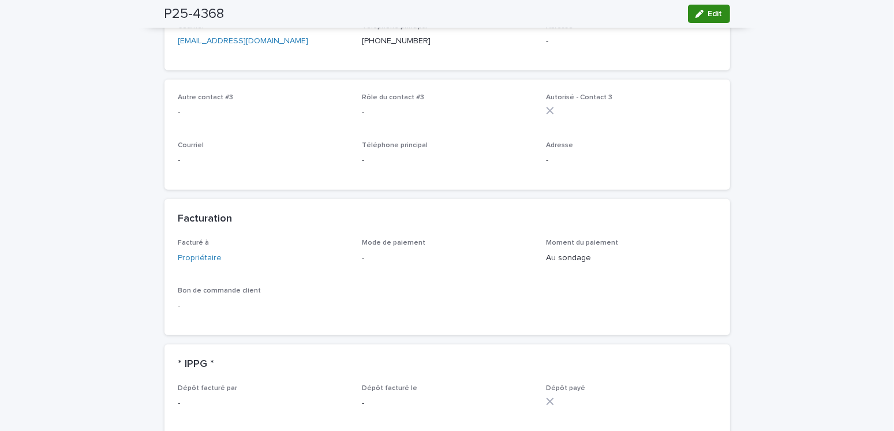
click at [717, 17] on span "Edit" at bounding box center [715, 14] width 14 height 8
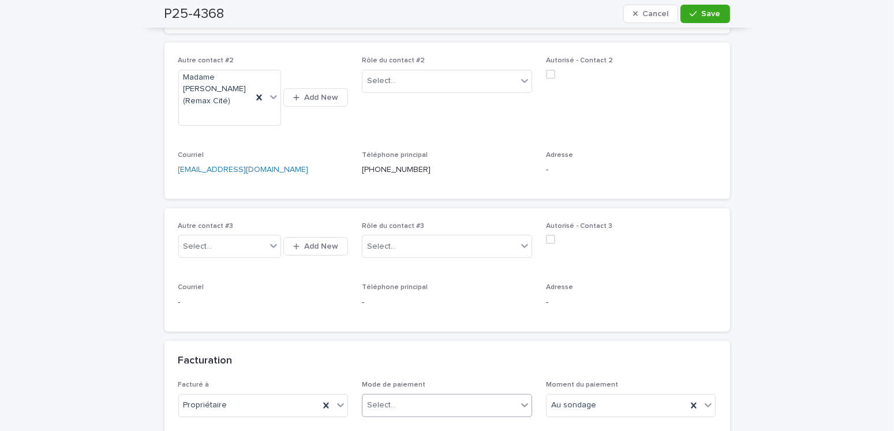
click at [390, 399] on div "Select..." at bounding box center [381, 405] width 29 height 12
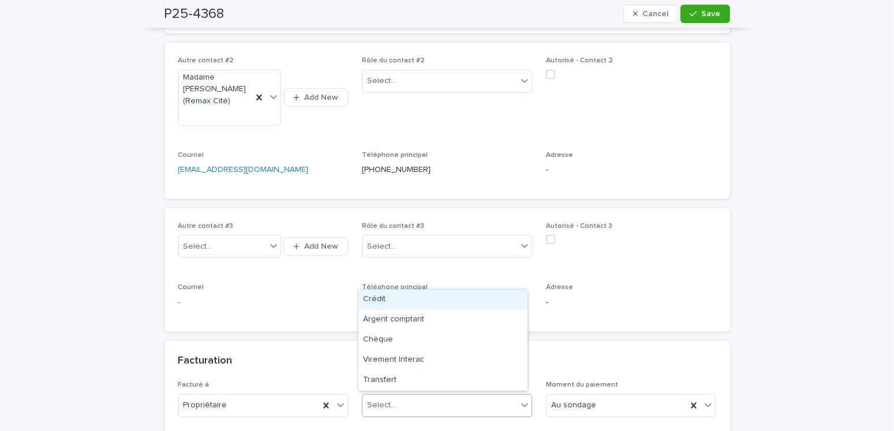
click at [373, 297] on div "Crédit" at bounding box center [442, 300] width 169 height 20
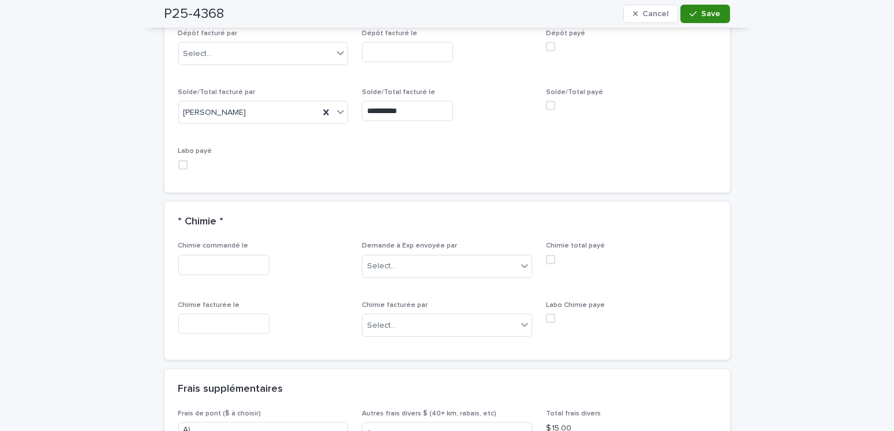
scroll to position [1155, 0]
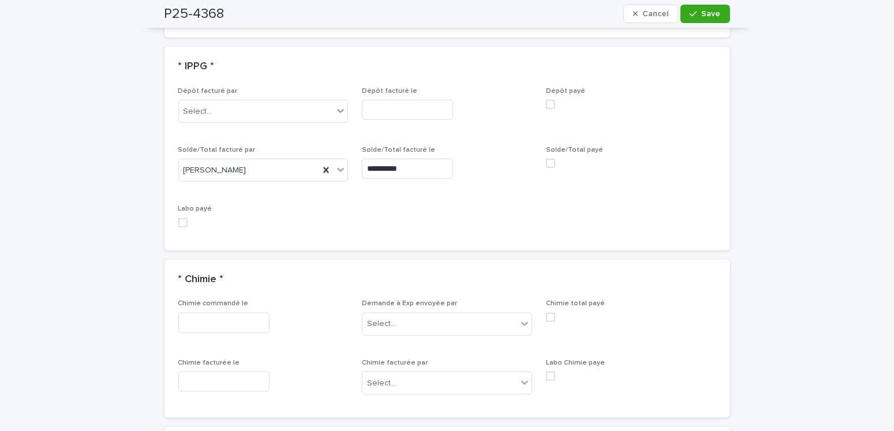
click at [550, 162] on span at bounding box center [550, 163] width 9 height 9
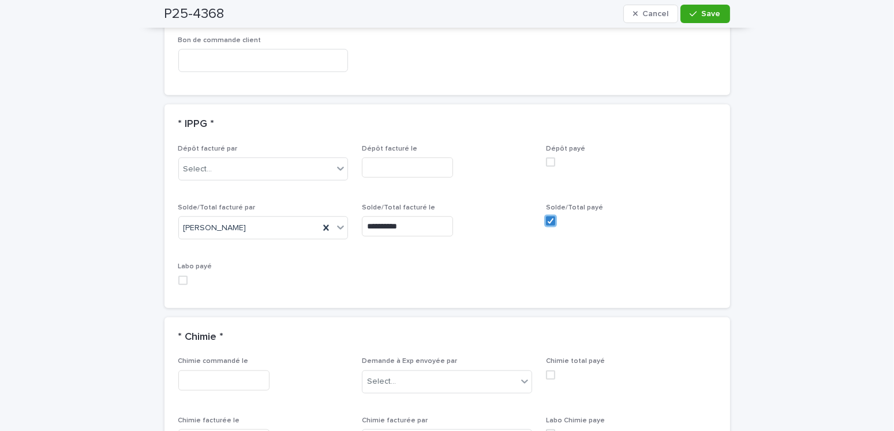
scroll to position [981, 0]
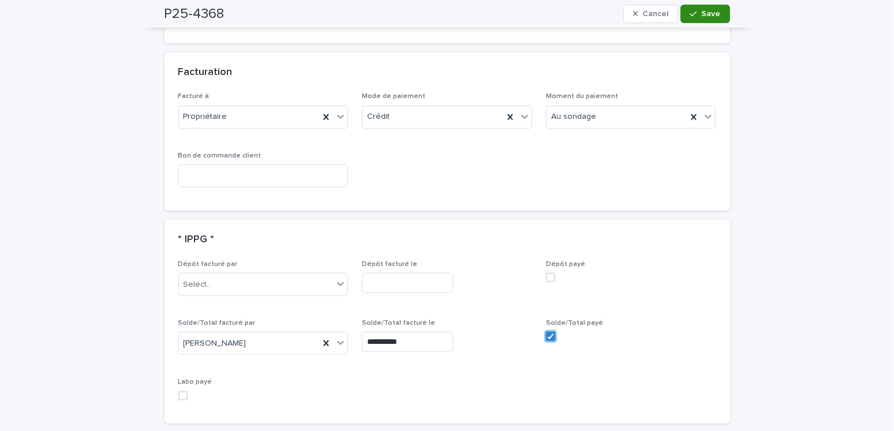
click at [690, 17] on icon "button" at bounding box center [693, 14] width 7 height 8
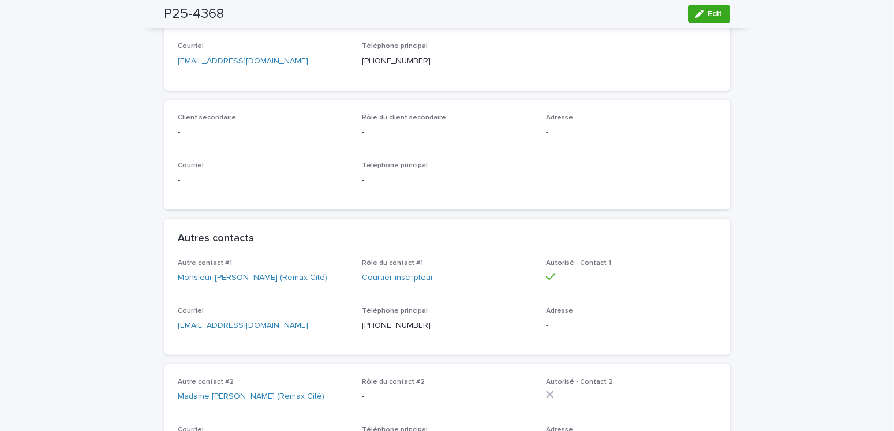
scroll to position [58, 0]
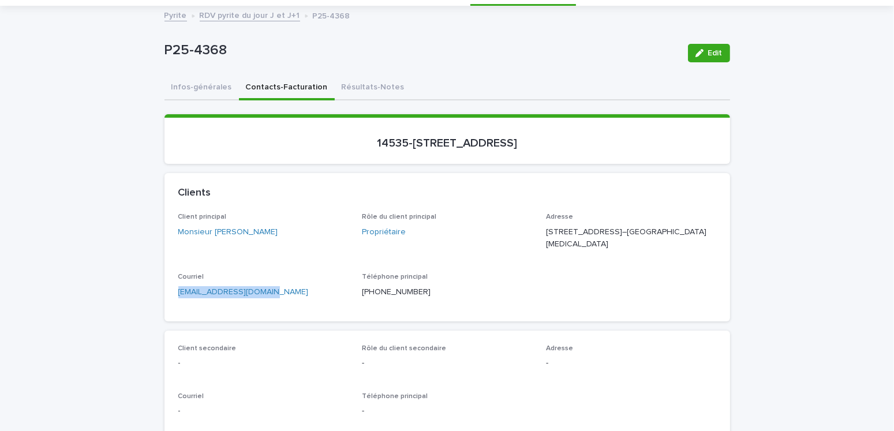
drag, startPoint x: 267, startPoint y: 305, endPoint x: 163, endPoint y: 305, distance: 103.3
click at [165, 306] on div "Client principal Monsieur [PERSON_NAME] Rôle du client principal Propriétaire A…" at bounding box center [448, 267] width 566 height 108
copy link "[EMAIL_ADDRESS][DOMAIN_NAME]"
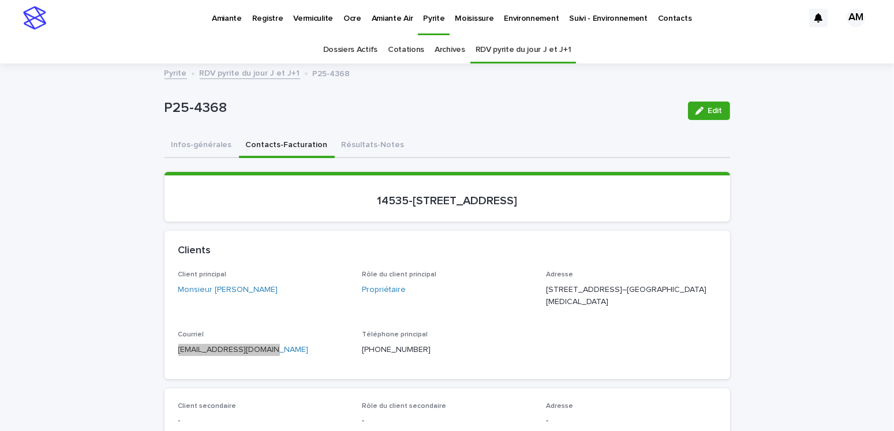
scroll to position [0, 0]
